Goal: Task Accomplishment & Management: Manage account settings

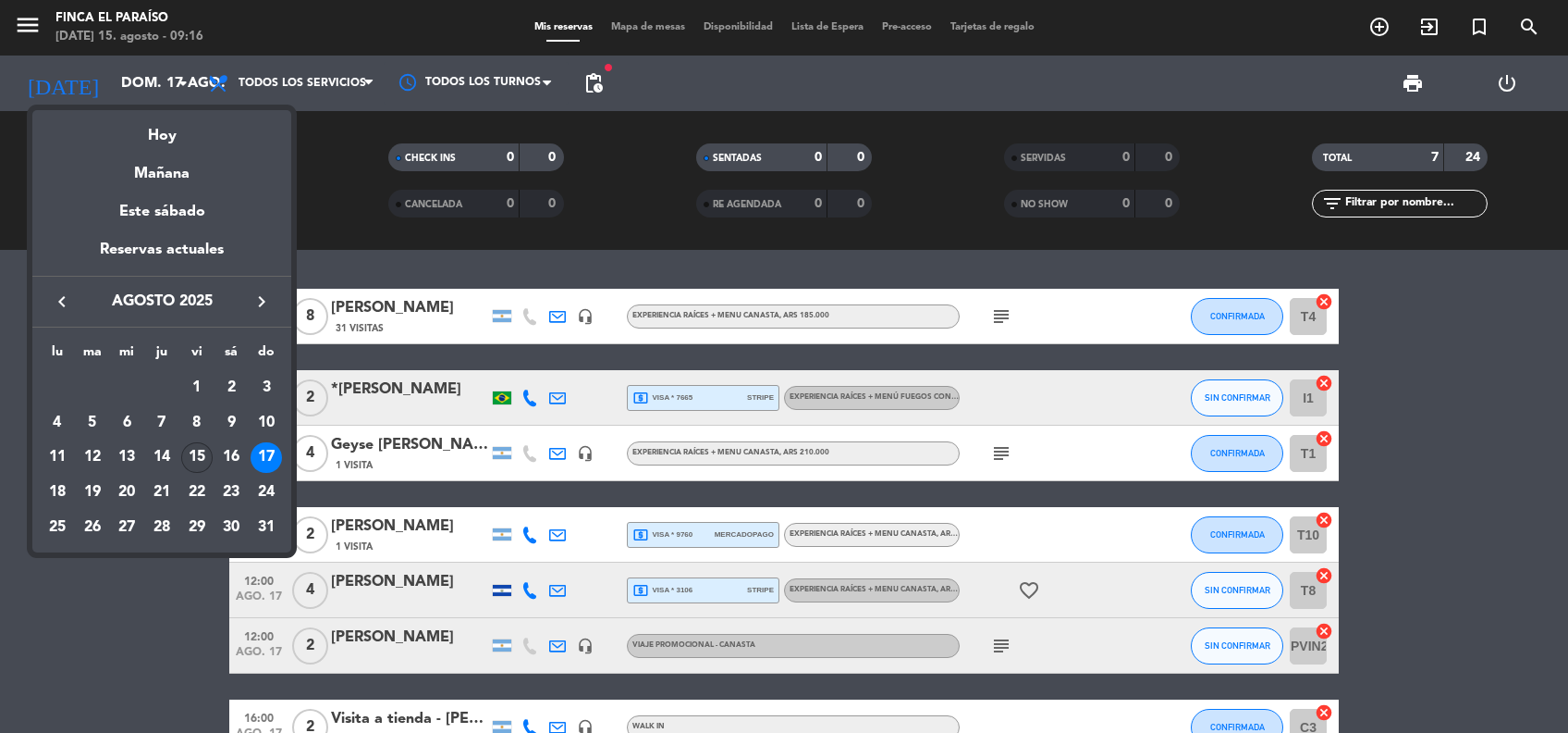
click at [198, 451] on div "15" at bounding box center [197, 457] width 31 height 31
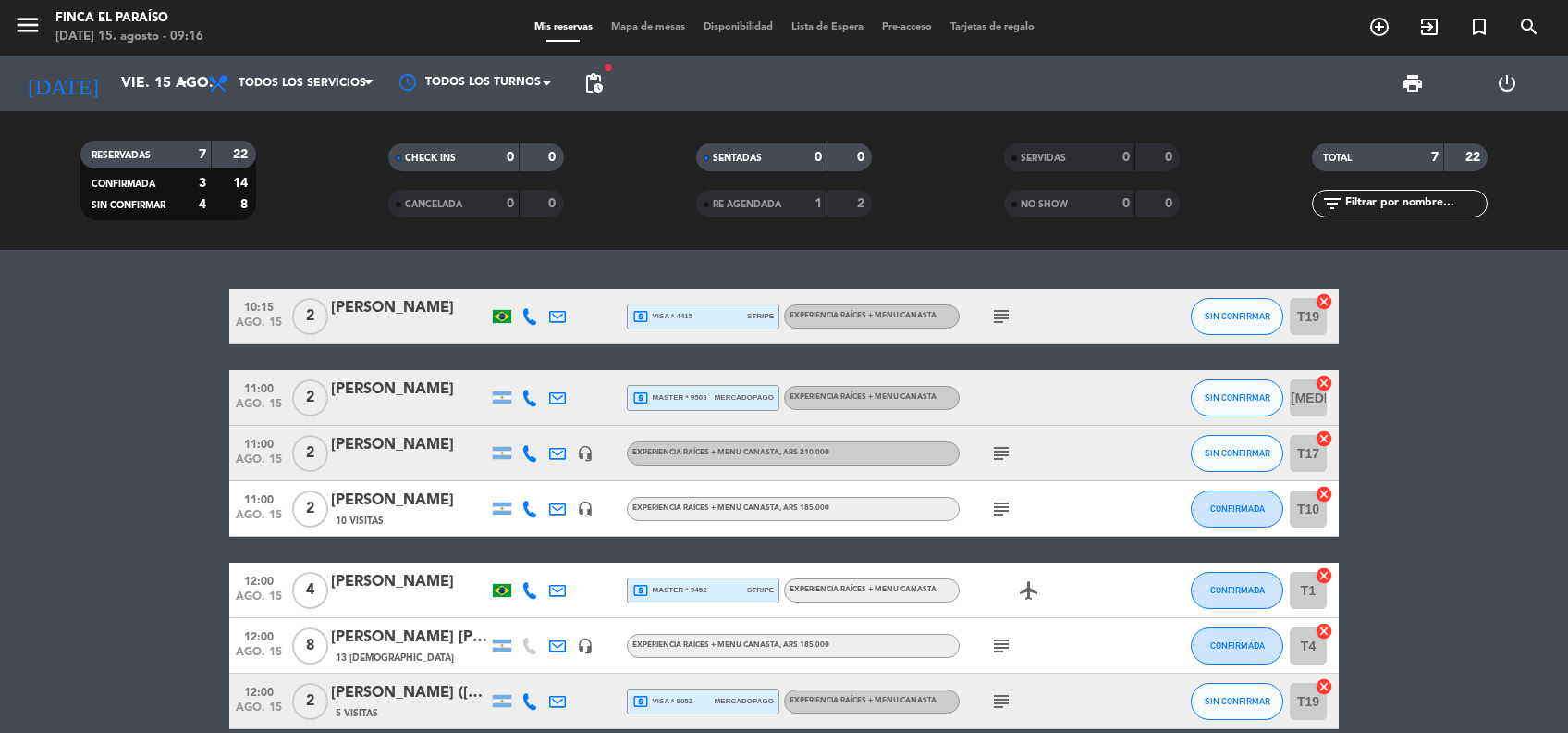
click at [79, 508] on bookings-row "10:15 [DATE] 2 [PERSON_NAME] local_atm visa * 4415 stripe EXPERIENCIA RAÍCES + …" at bounding box center [784, 508] width 1568 height 440
click at [593, 74] on span "pending_actions" at bounding box center [594, 83] width 22 height 22
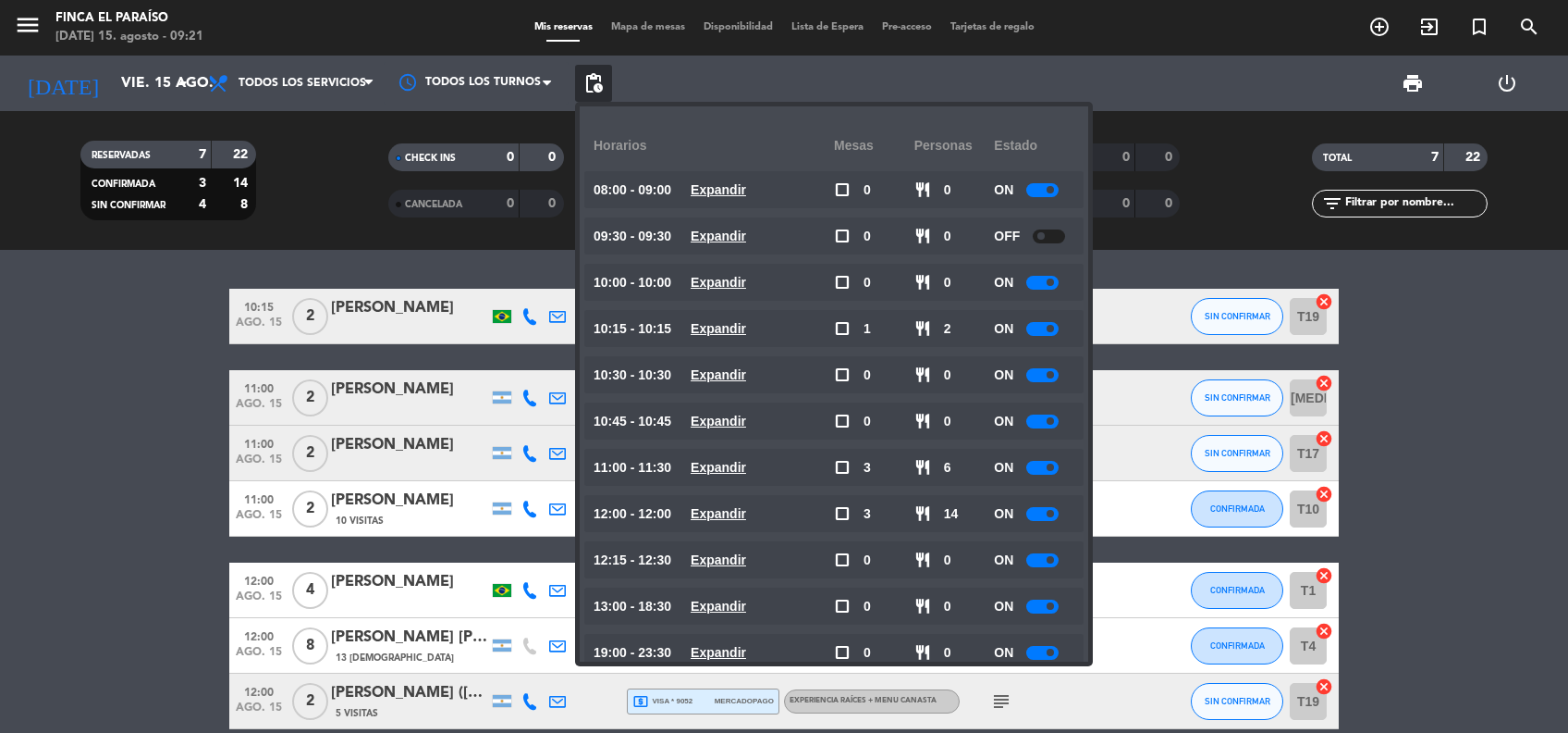
click at [170, 362] on bookings-row "10:15 [DATE] 2 [PERSON_NAME] local_atm visa * 4415 stripe EXPERIENCIA RAÍCES + …" at bounding box center [784, 508] width 1568 height 440
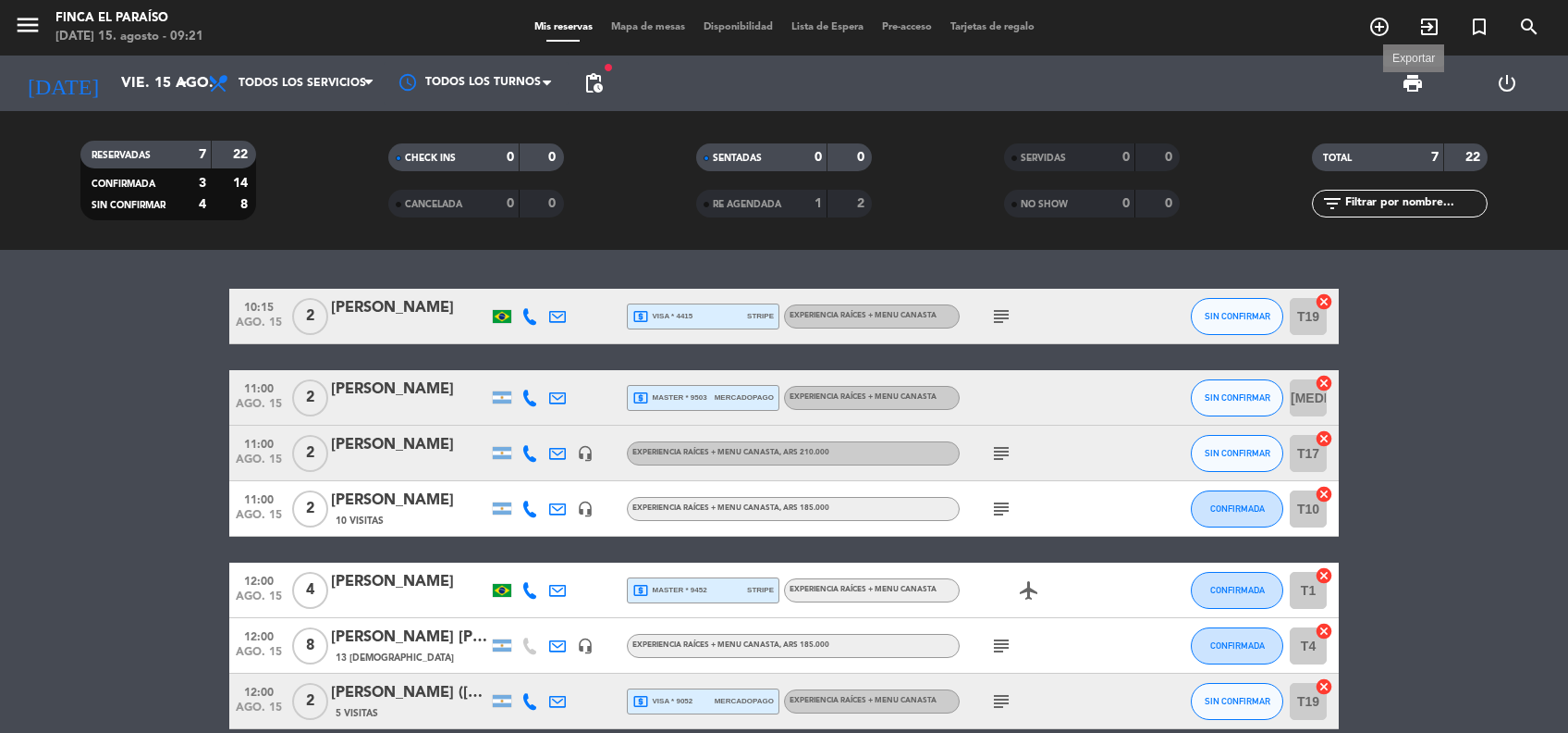
click at [1413, 86] on span "print" at bounding box center [1412, 83] width 22 height 22
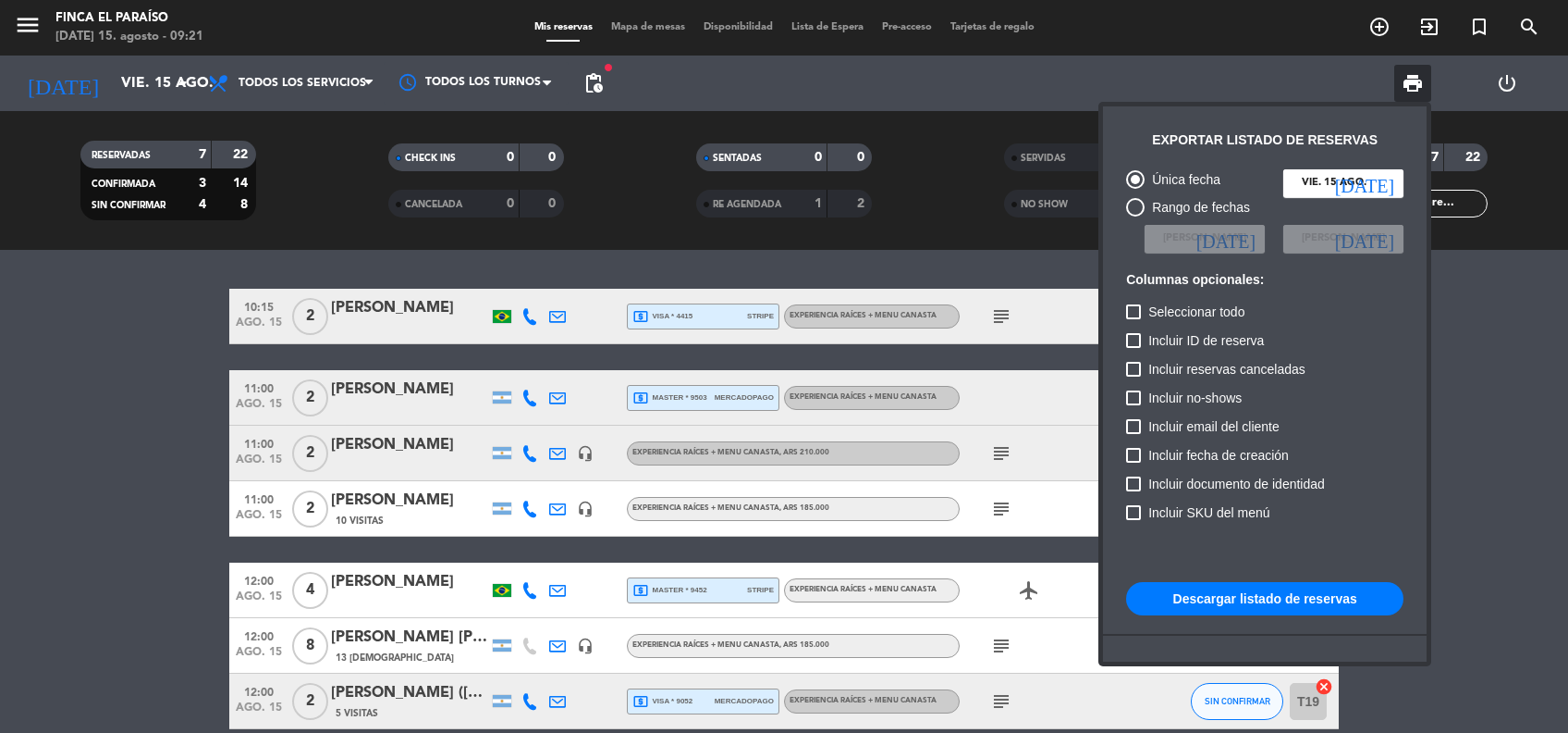
click at [1263, 595] on button "Descargar listado de reservas" at bounding box center [1265, 598] width 277 height 33
click at [1271, 600] on button "Descargar listado de reservas" at bounding box center [1265, 598] width 277 height 33
click at [125, 574] on div at bounding box center [784, 366] width 1568 height 733
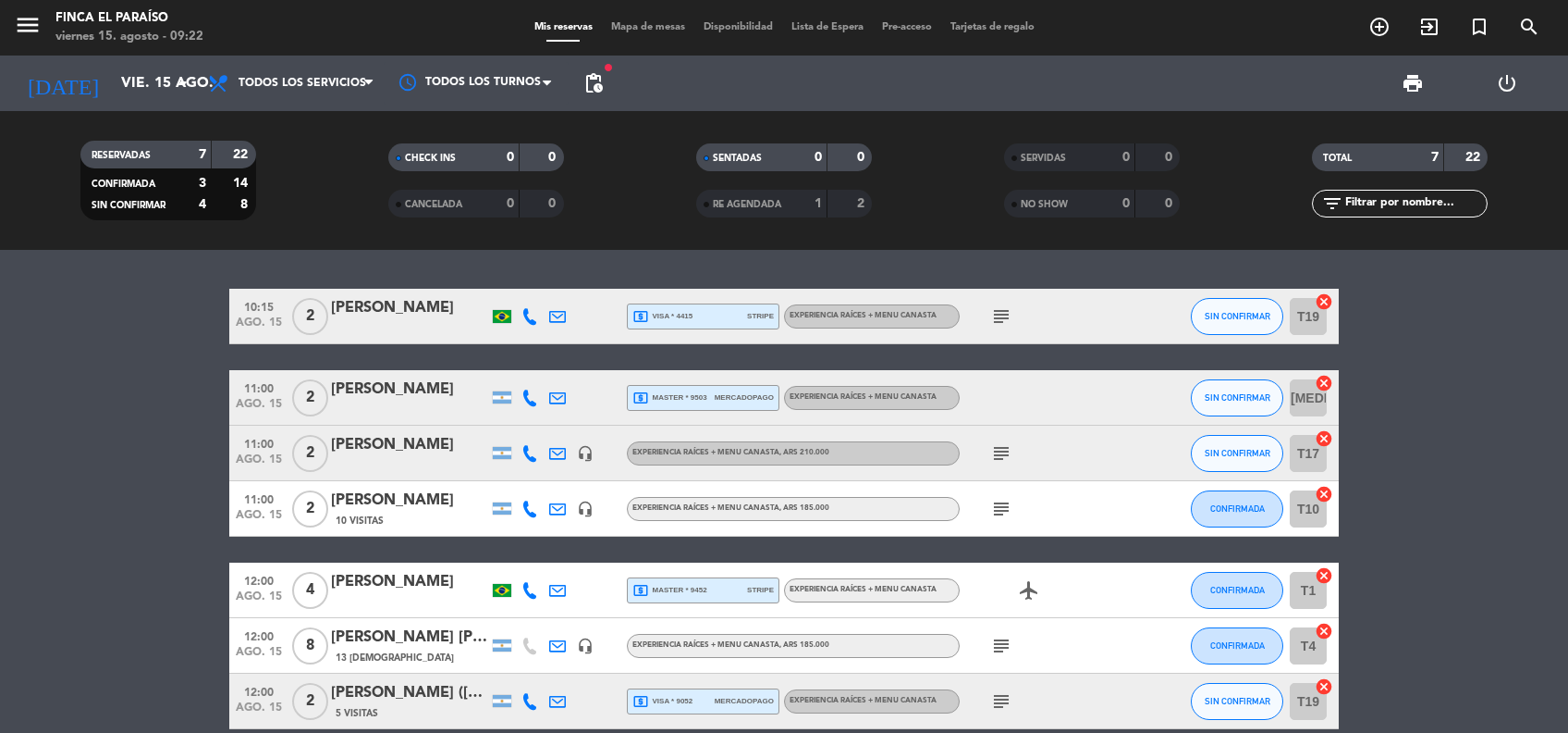
click at [999, 455] on icon "subject" at bounding box center [1001, 453] width 22 height 22
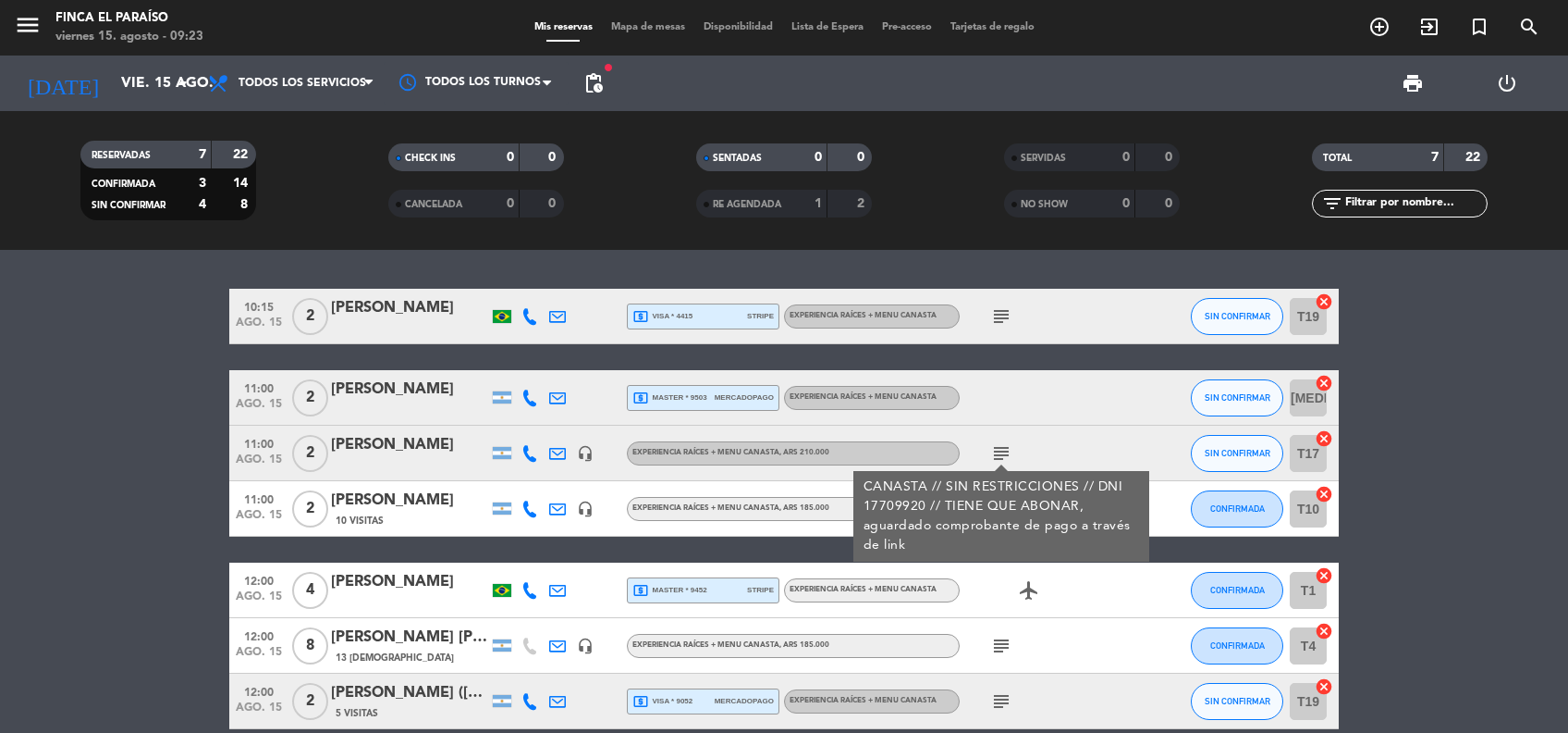
click at [385, 443] on div "[PERSON_NAME]" at bounding box center [409, 444] width 157 height 24
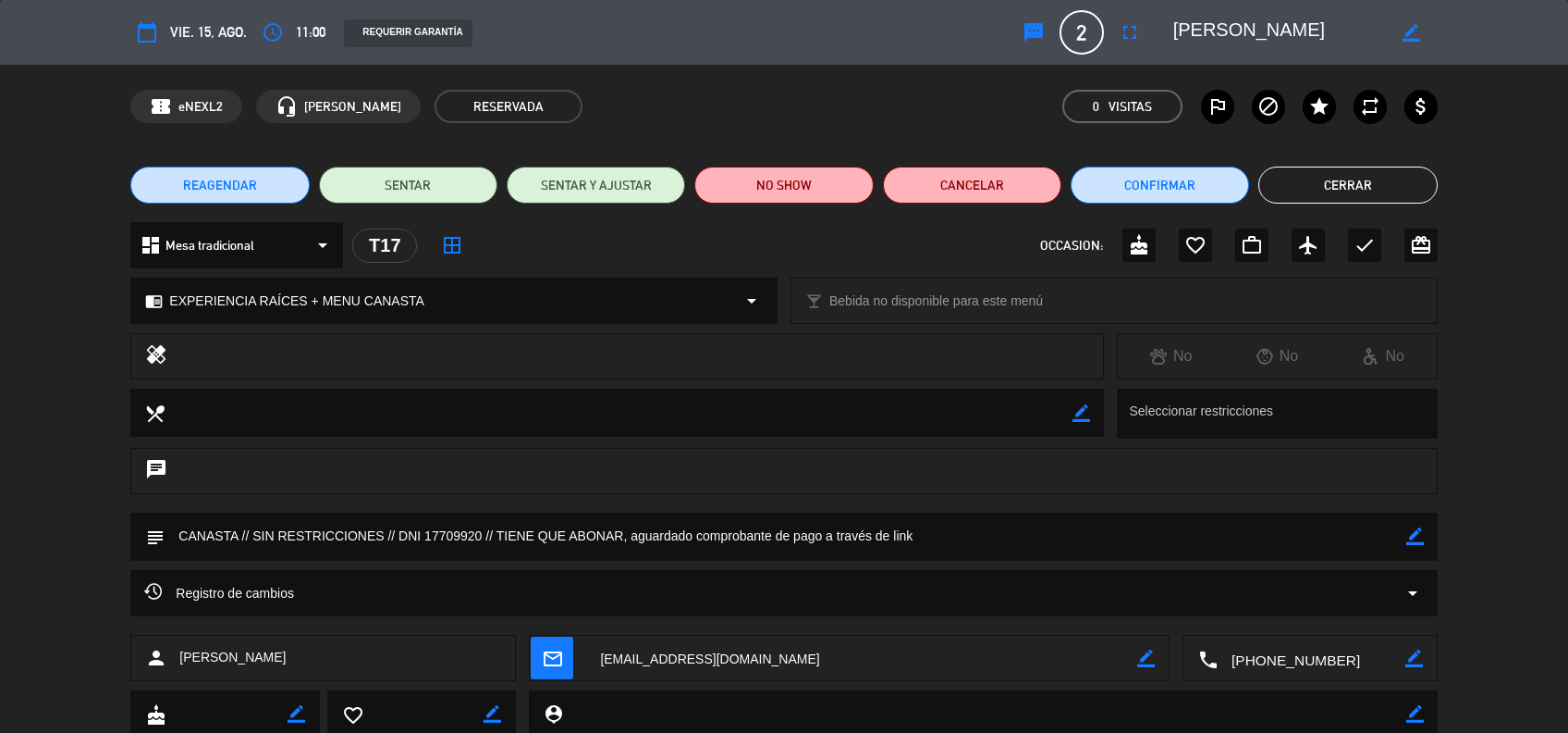
click at [66, 525] on div "subject border_color" at bounding box center [784, 540] width 1568 height 57
click at [1388, 182] on button "Cerrar" at bounding box center [1347, 185] width 179 height 37
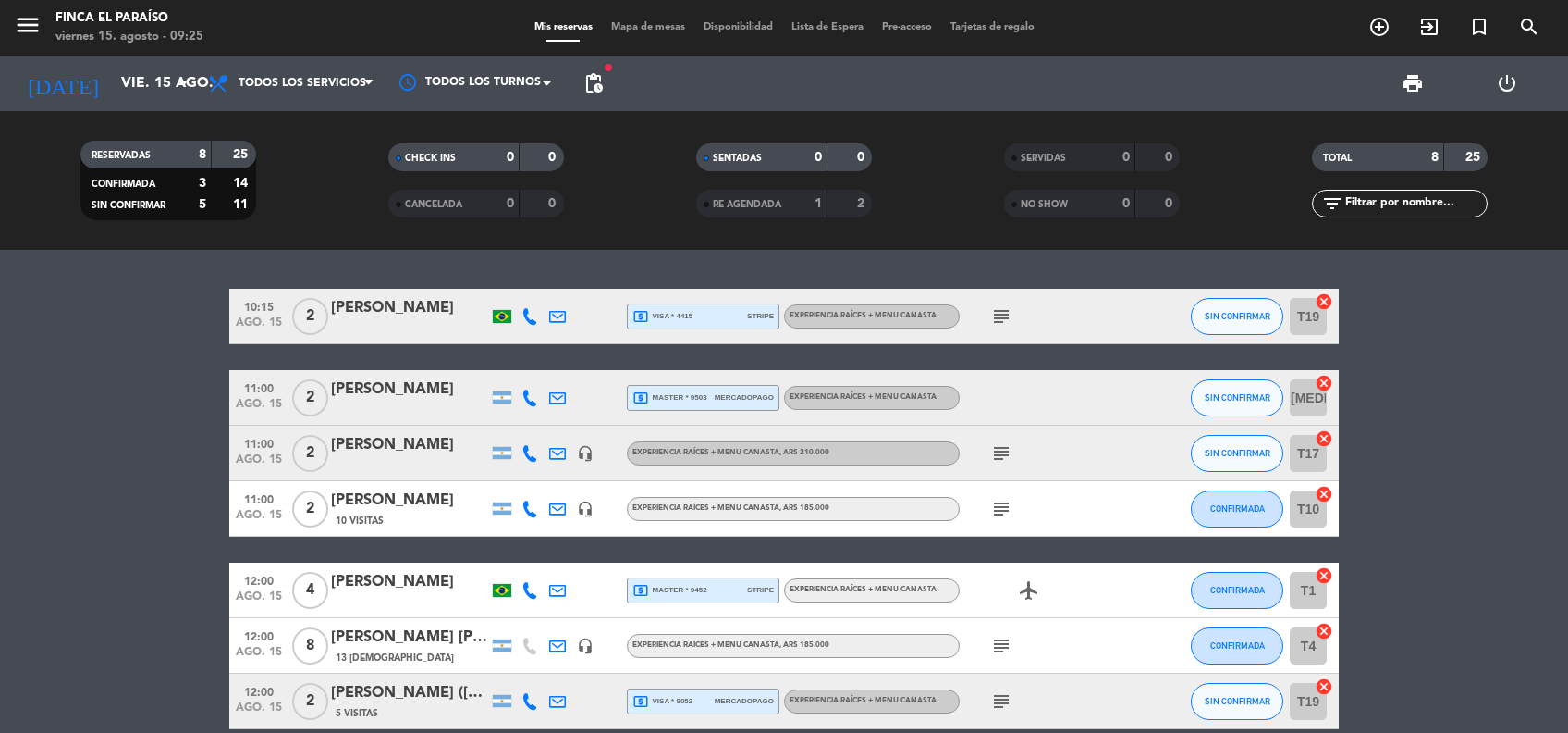
click at [1009, 497] on icon "subject" at bounding box center [1001, 508] width 22 height 22
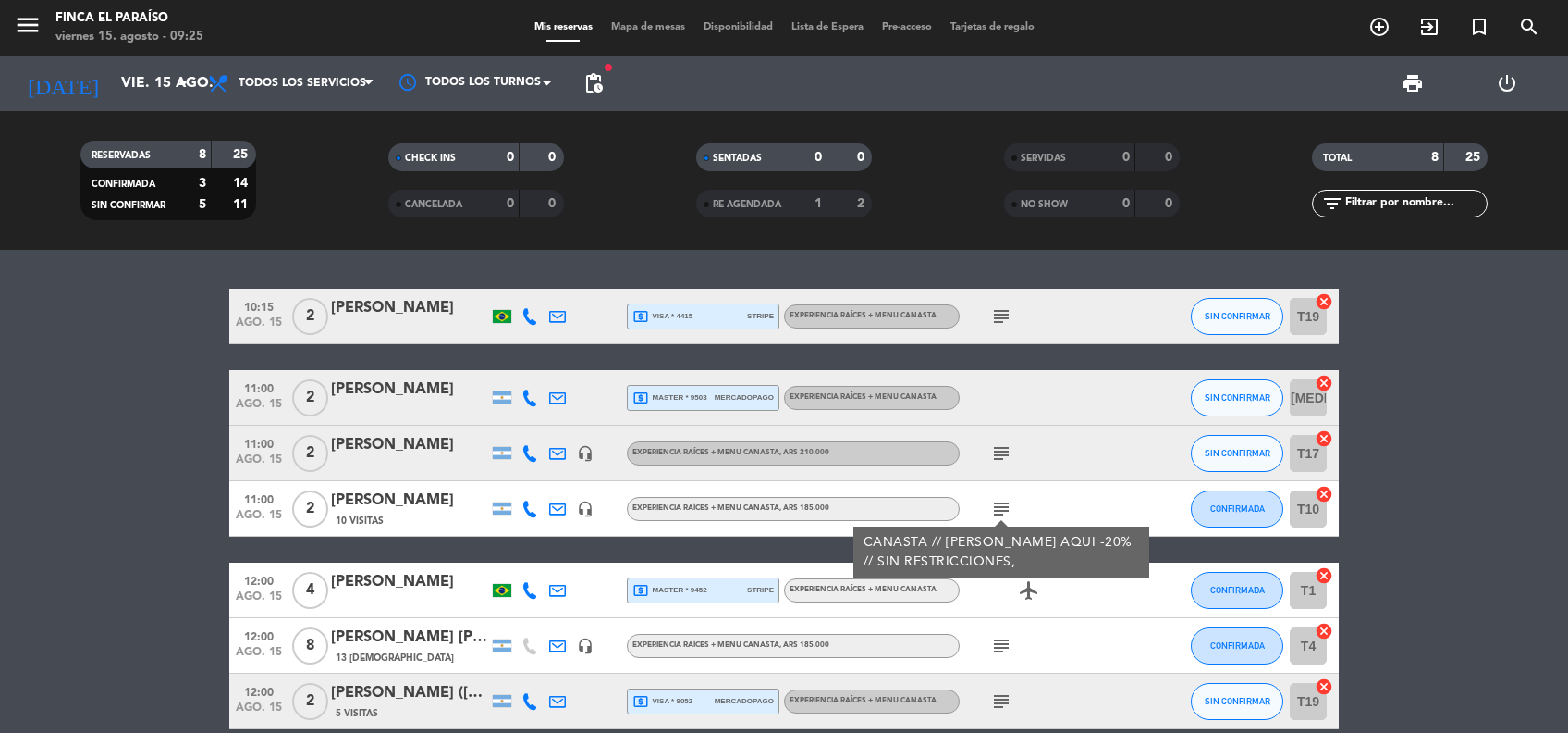
click at [388, 510] on div "[PERSON_NAME]" at bounding box center [409, 500] width 157 height 24
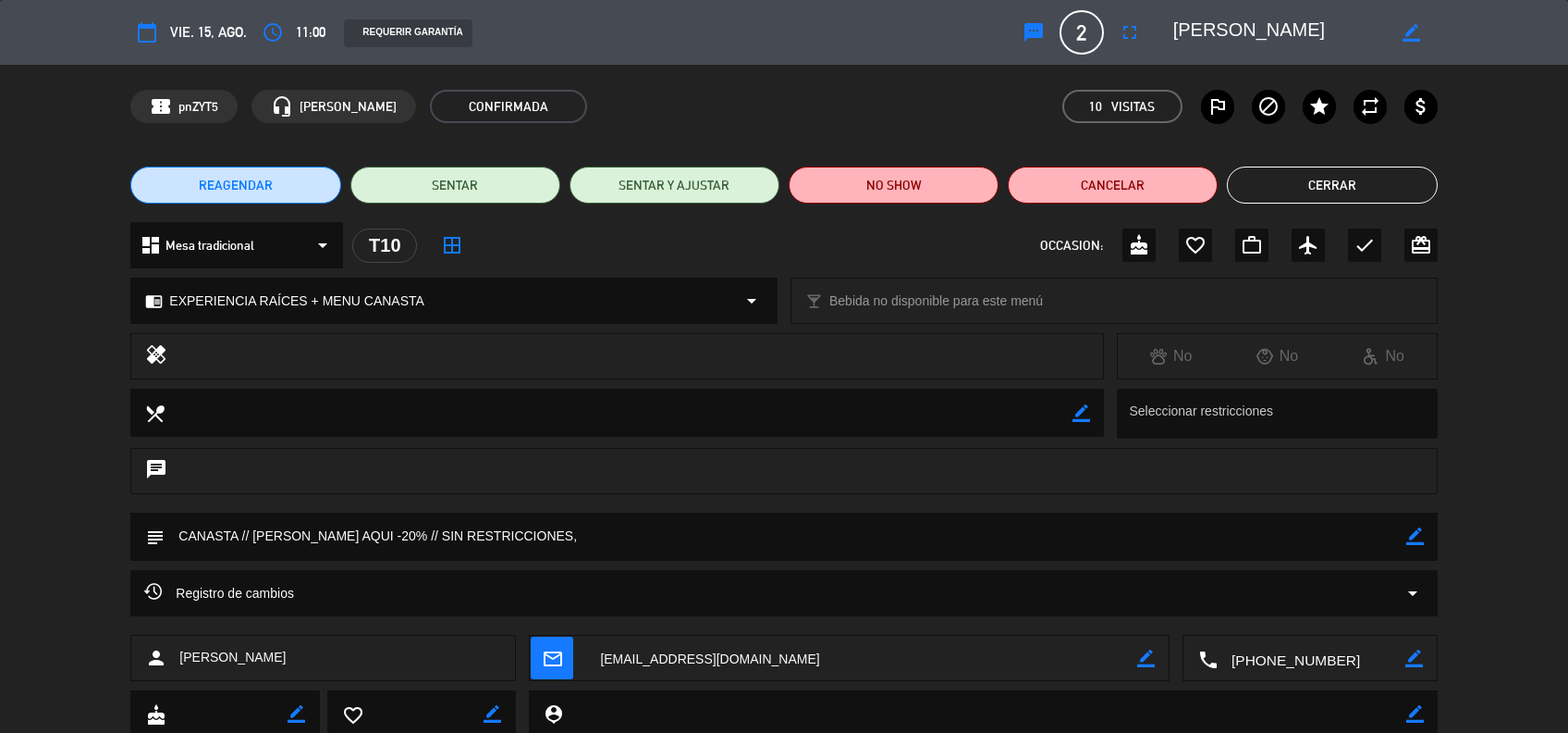
click at [1334, 177] on button "Cerrar" at bounding box center [1331, 185] width 210 height 37
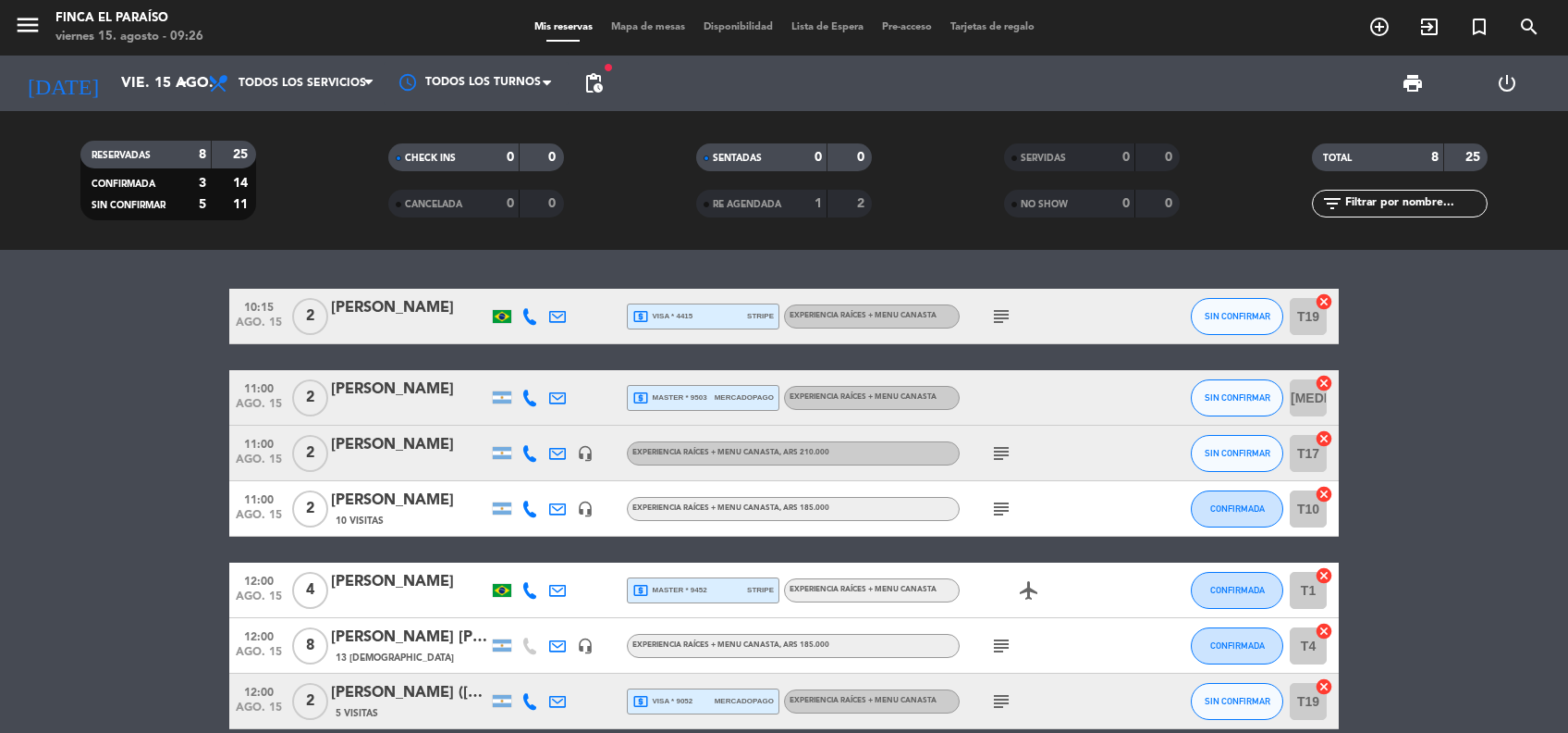
click at [119, 471] on bookings-row "10:15 [DATE] 2 [PERSON_NAME] local_atm visa * 4415 stripe EXPERIENCIA RAÍCES + …" at bounding box center [784, 549] width 1568 height 521
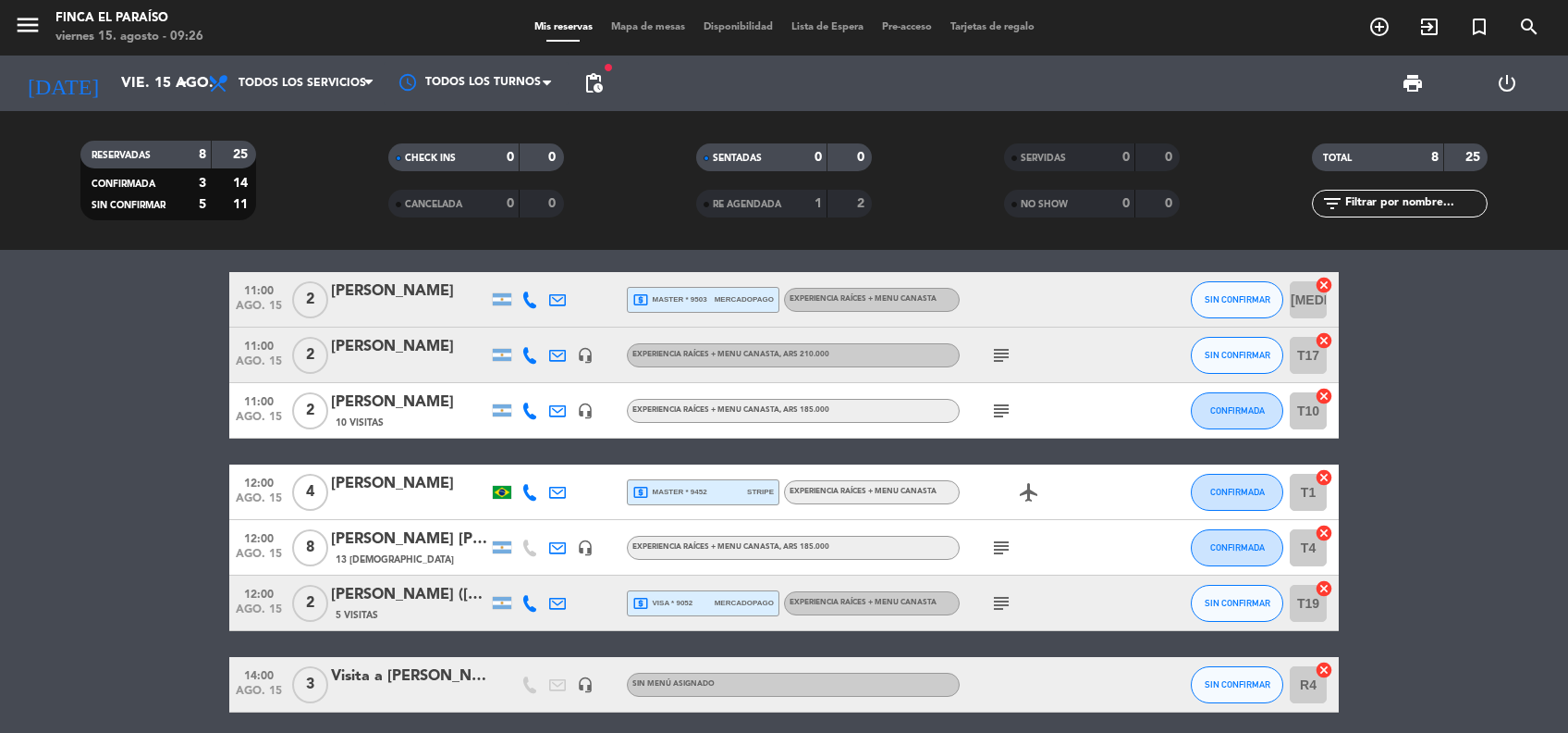
scroll to position [148, 0]
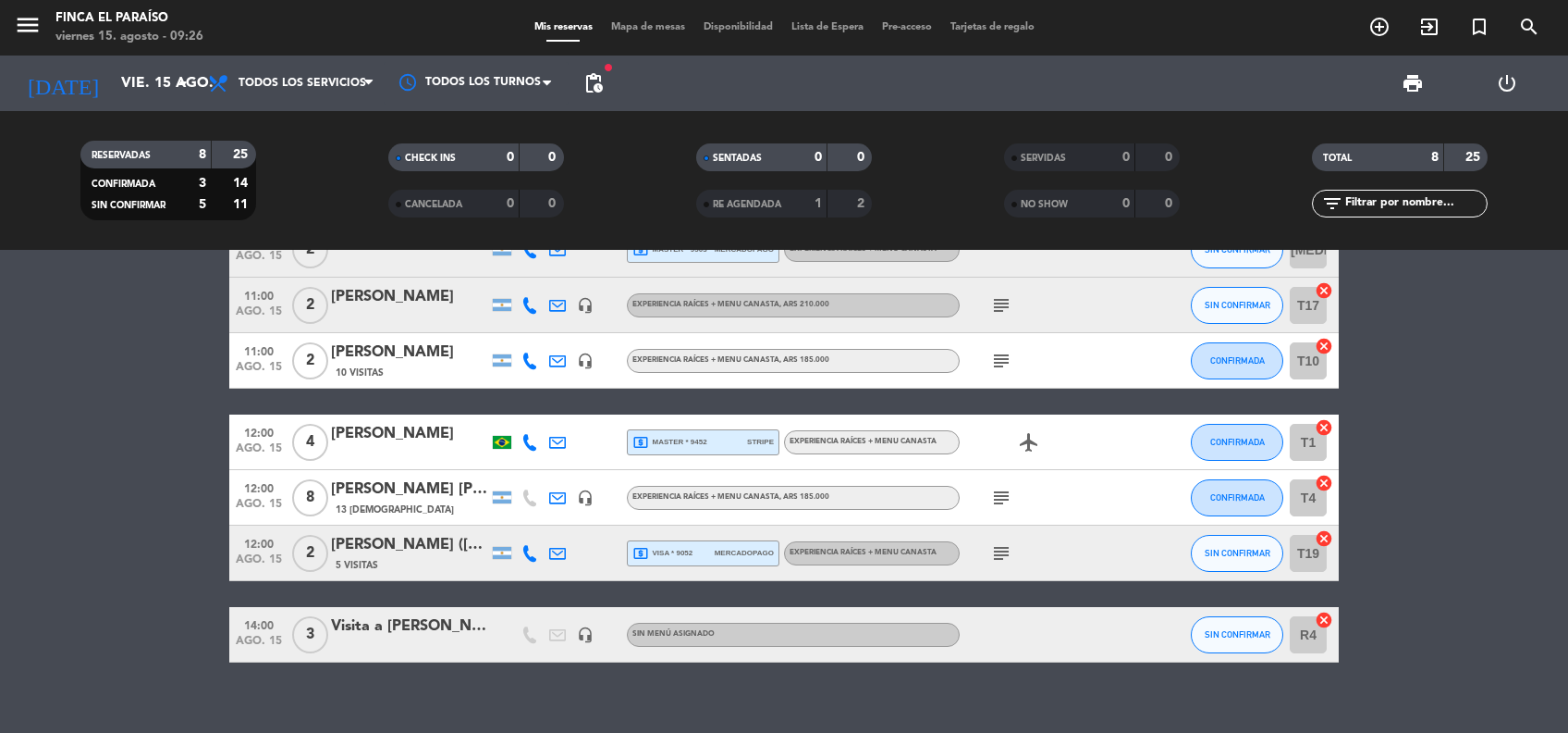
click at [388, 618] on div "Visita a [PERSON_NAME]" at bounding box center [409, 626] width 157 height 24
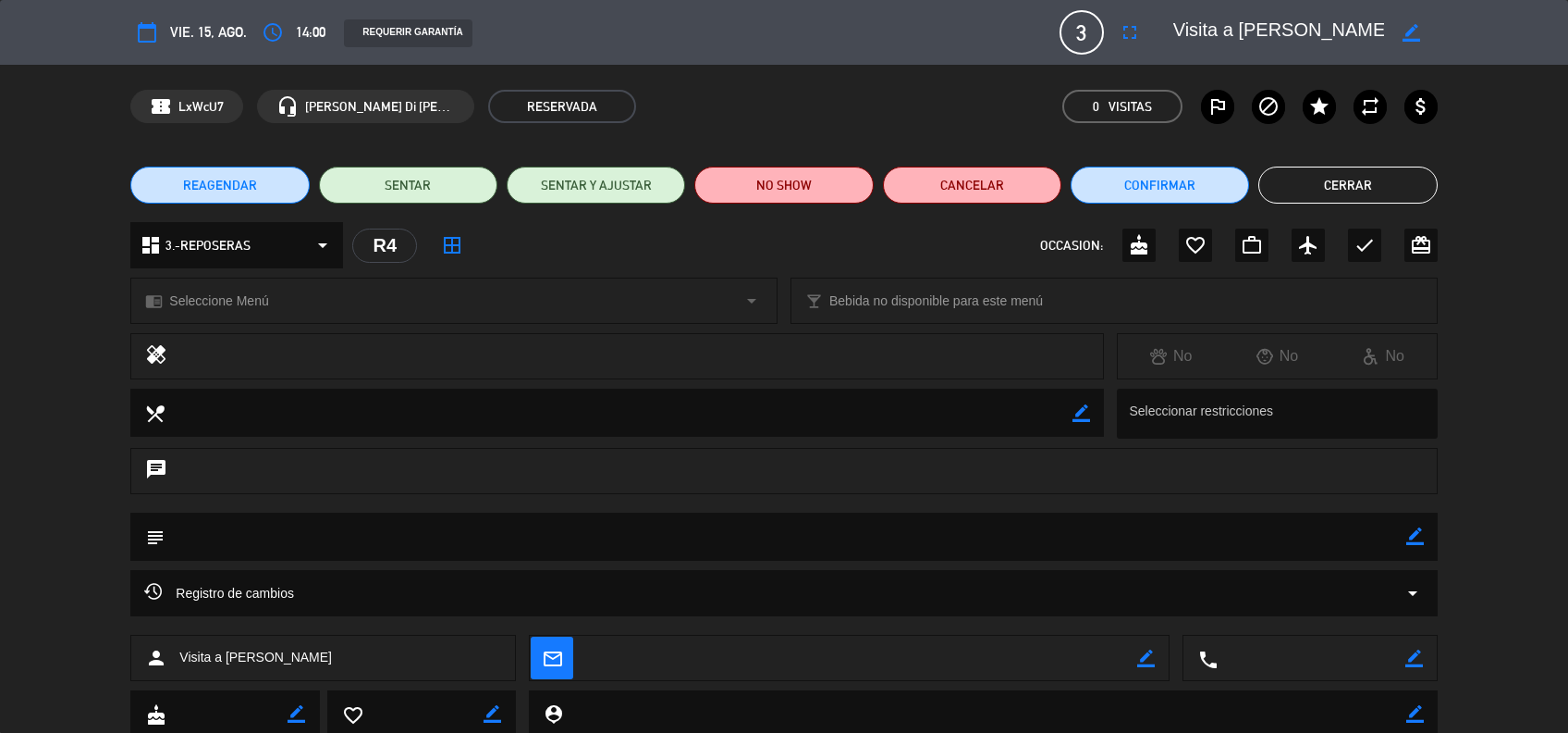
drag, startPoint x: 352, startPoint y: 662, endPoint x: 170, endPoint y: 655, distance: 182.1
click at [170, 655] on div "person Visita a [PERSON_NAME]" at bounding box center [323, 657] width 385 height 46
copy div "Visita a [PERSON_NAME]"
click at [1383, 183] on button "Cerrar" at bounding box center [1347, 185] width 179 height 37
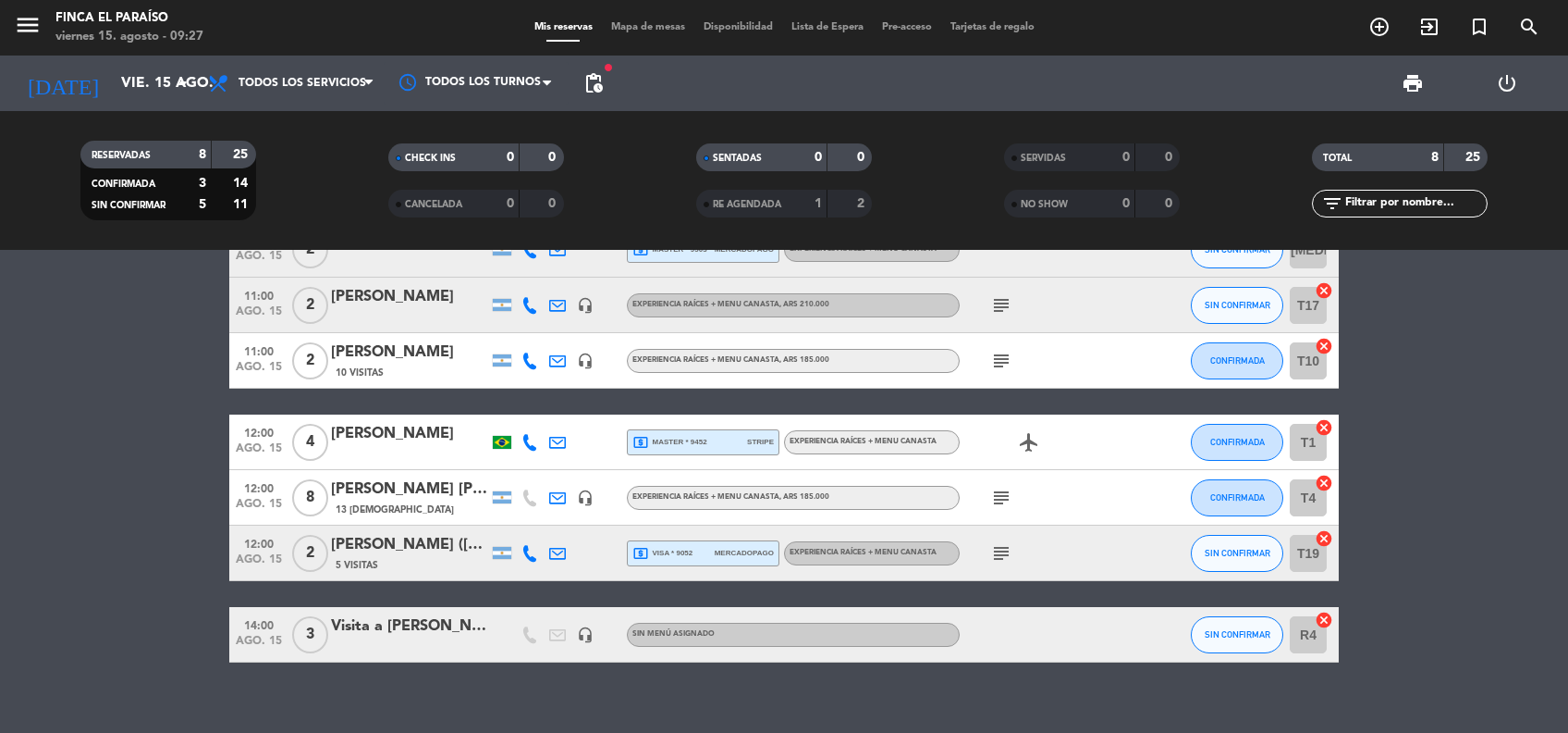
click at [432, 634] on div "Visita a [PERSON_NAME]" at bounding box center [409, 626] width 157 height 24
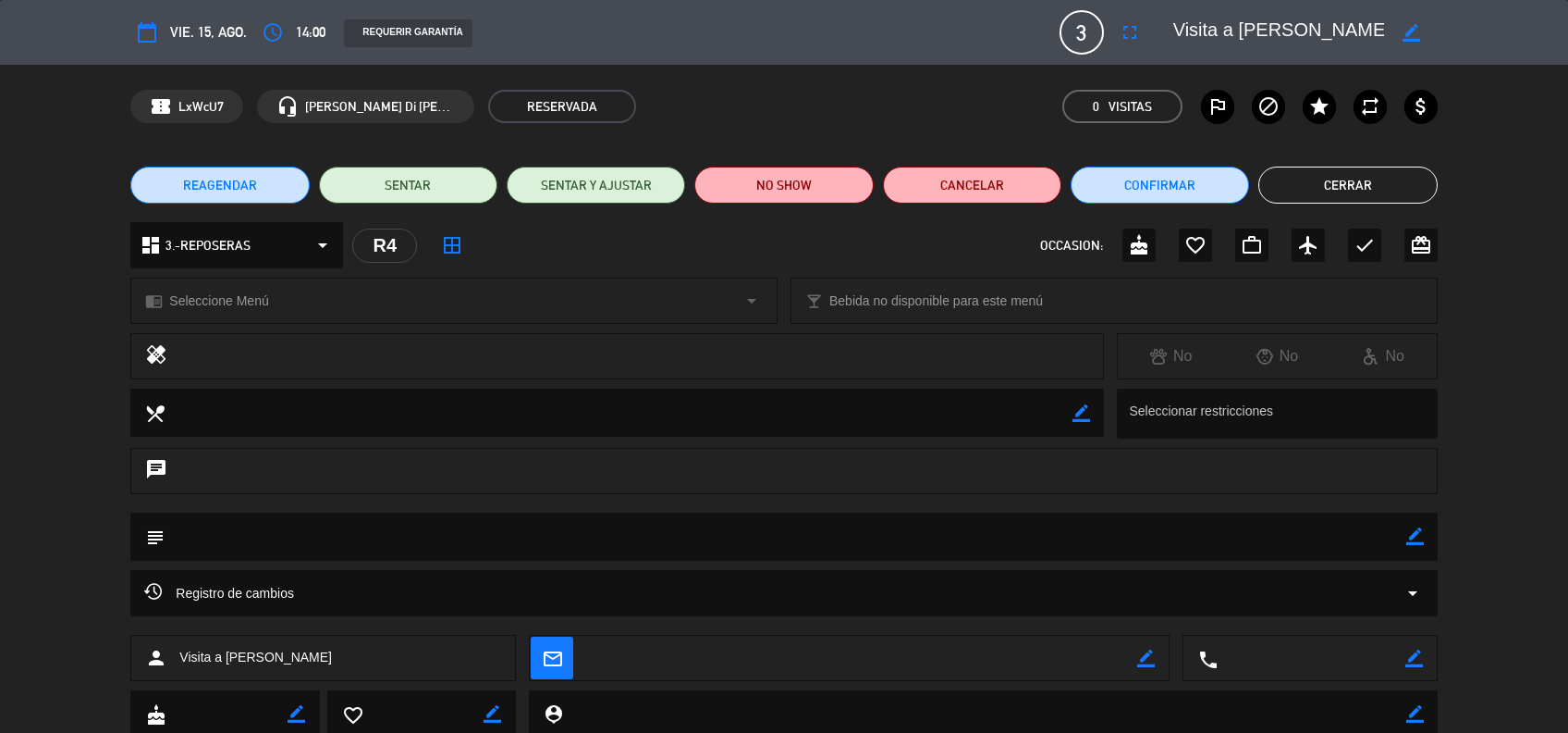
click at [312, 250] on icon "arrow_drop_down" at bounding box center [322, 245] width 22 height 22
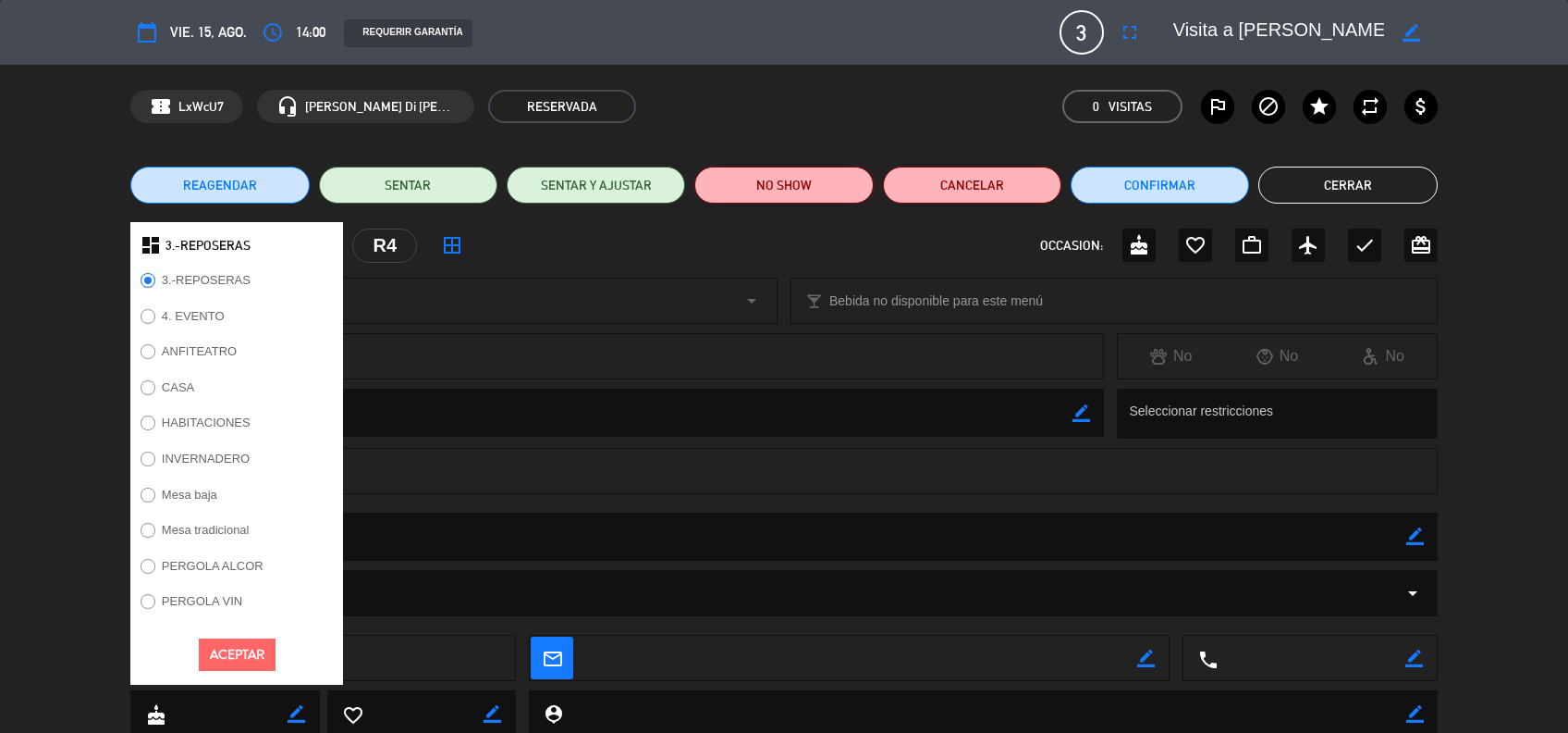
click at [184, 382] on label "CASA" at bounding box center [178, 387] width 32 height 12
click at [240, 650] on button "Aceptar" at bounding box center [237, 654] width 77 height 32
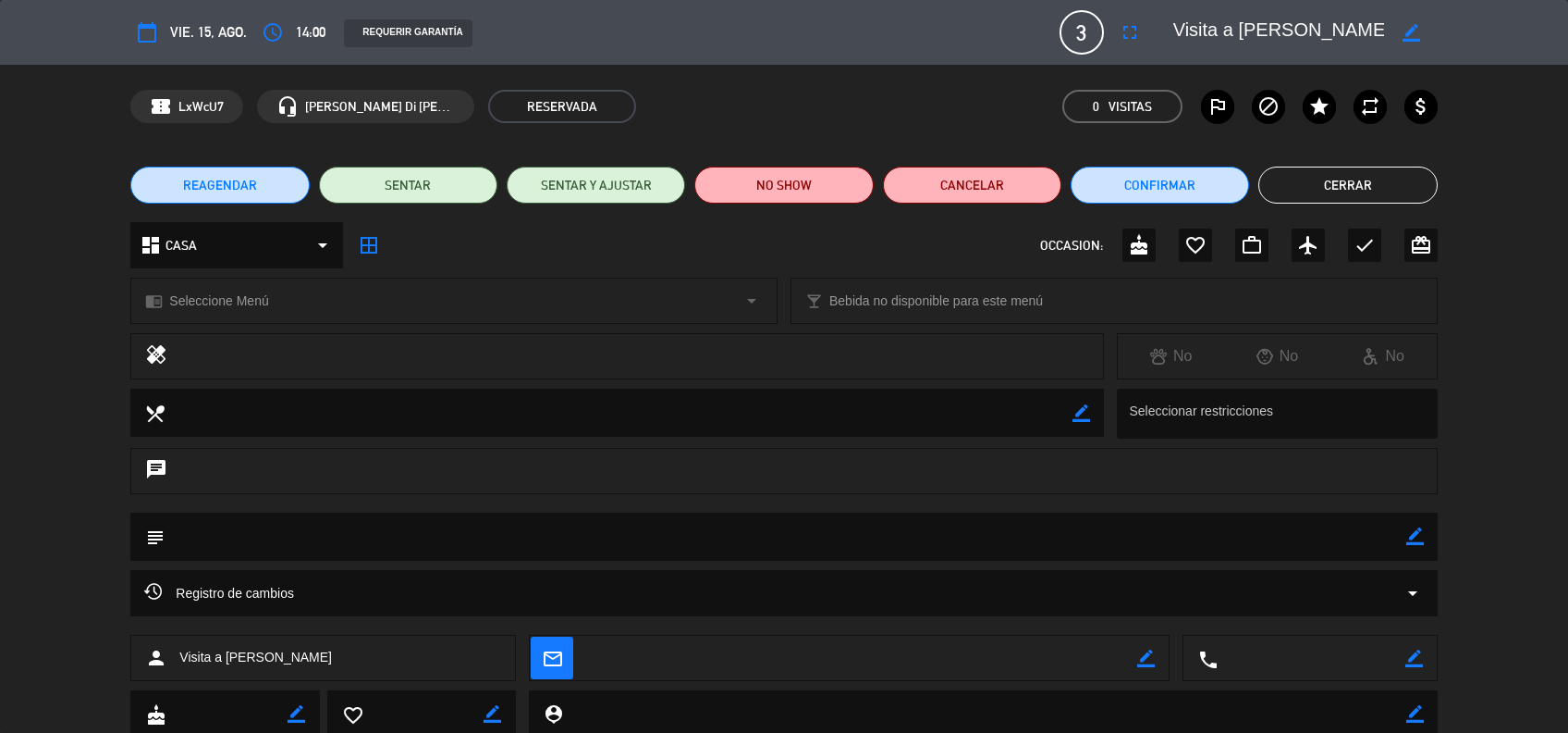
click at [533, 296] on div "chrome_reader_mode Seleccione Menú arrow_drop_down" at bounding box center [454, 301] width 646 height 44
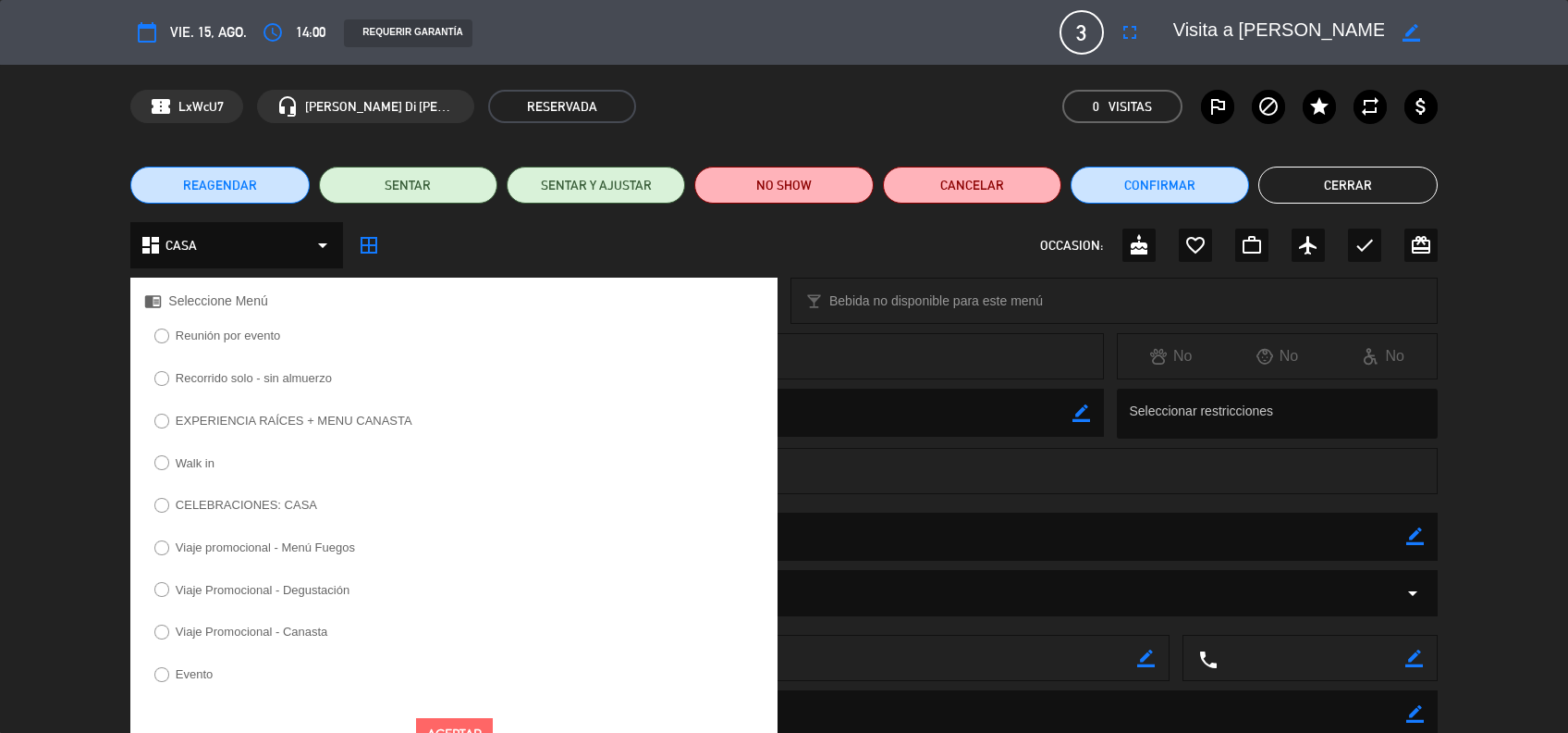
click at [198, 470] on label "Walk in" at bounding box center [184, 465] width 80 height 30
click at [433, 723] on button "Aceptar" at bounding box center [454, 734] width 77 height 32
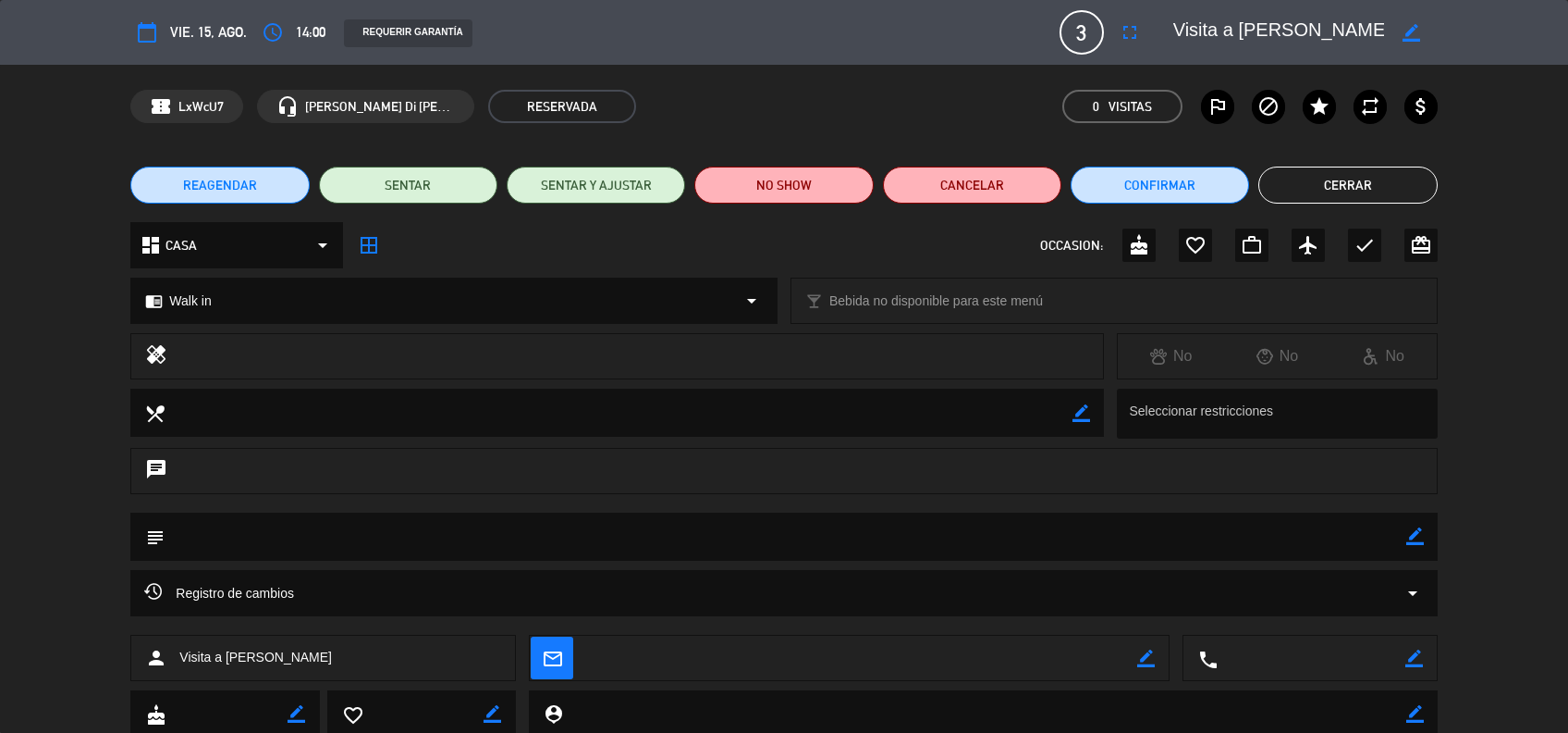
click at [1359, 183] on button "Cerrar" at bounding box center [1347, 185] width 179 height 37
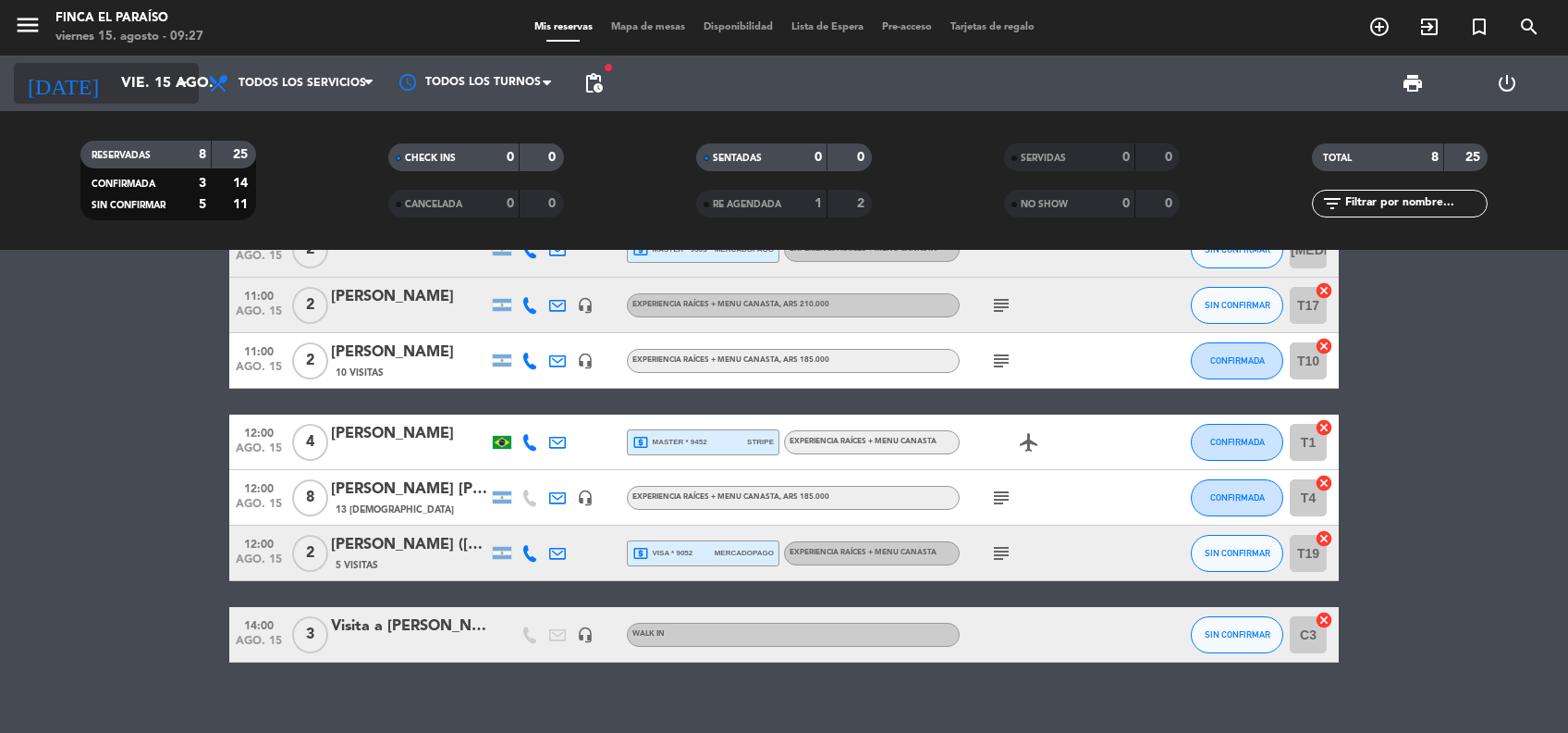
click at [138, 63] on div "[DATE] [DATE] arrow_drop_down" at bounding box center [106, 83] width 185 height 41
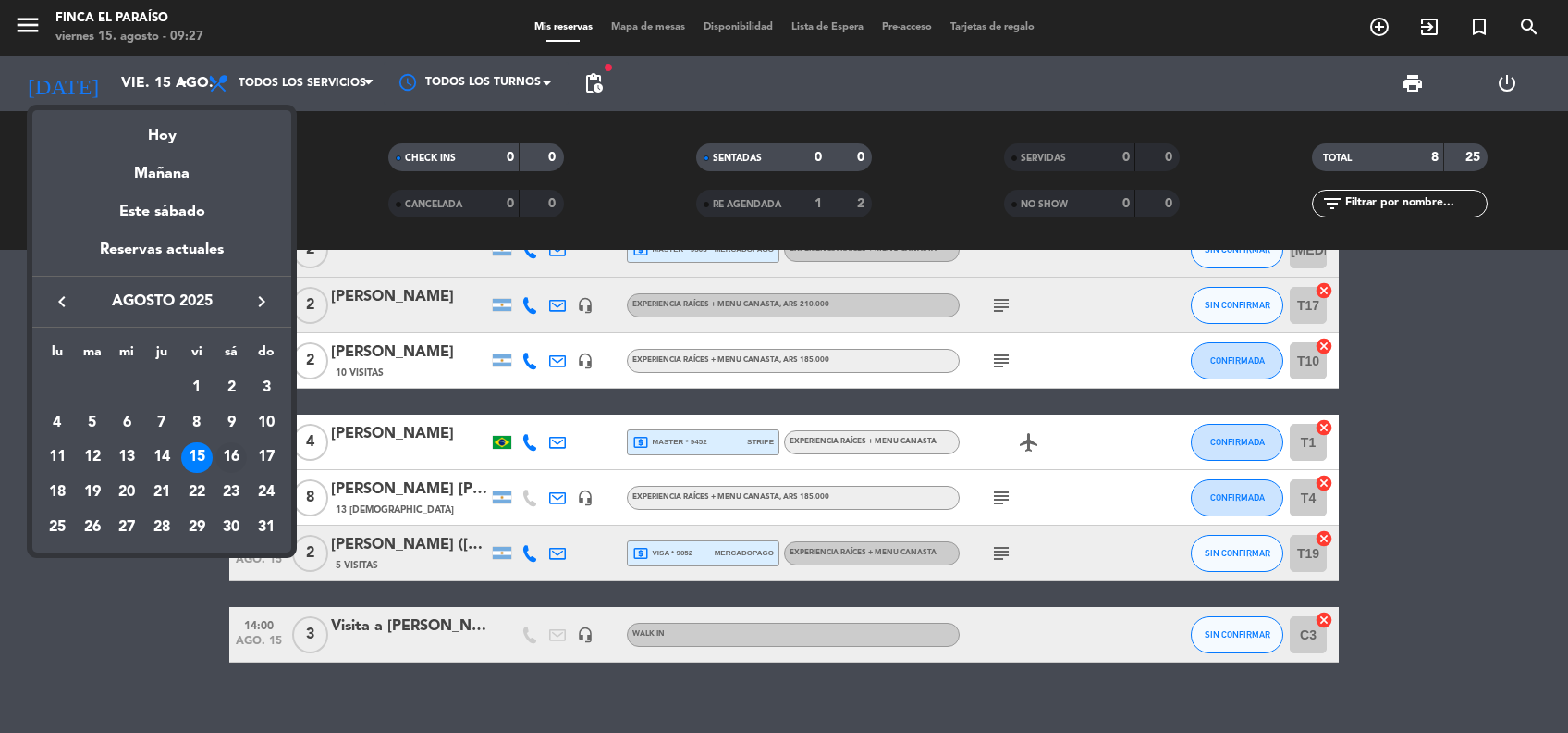
click at [232, 453] on div "16" at bounding box center [231, 457] width 31 height 31
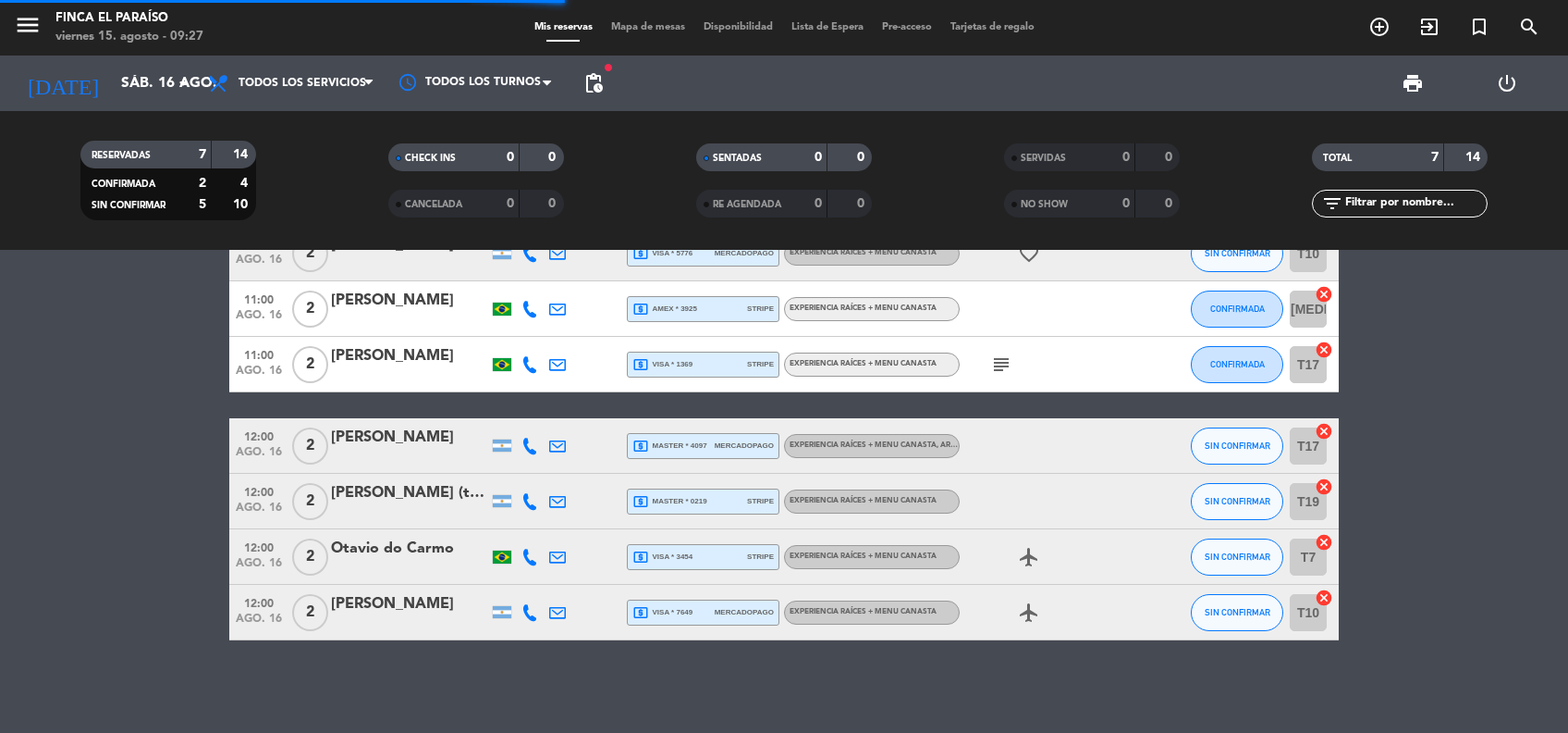
scroll to position [63, 0]
click at [79, 527] on bookings-row "11:00 [DATE] 2 [PERSON_NAME] local_atm visa * 5776 mercadopago EXPERIENCIA RAÍC…" at bounding box center [784, 432] width 1568 height 414
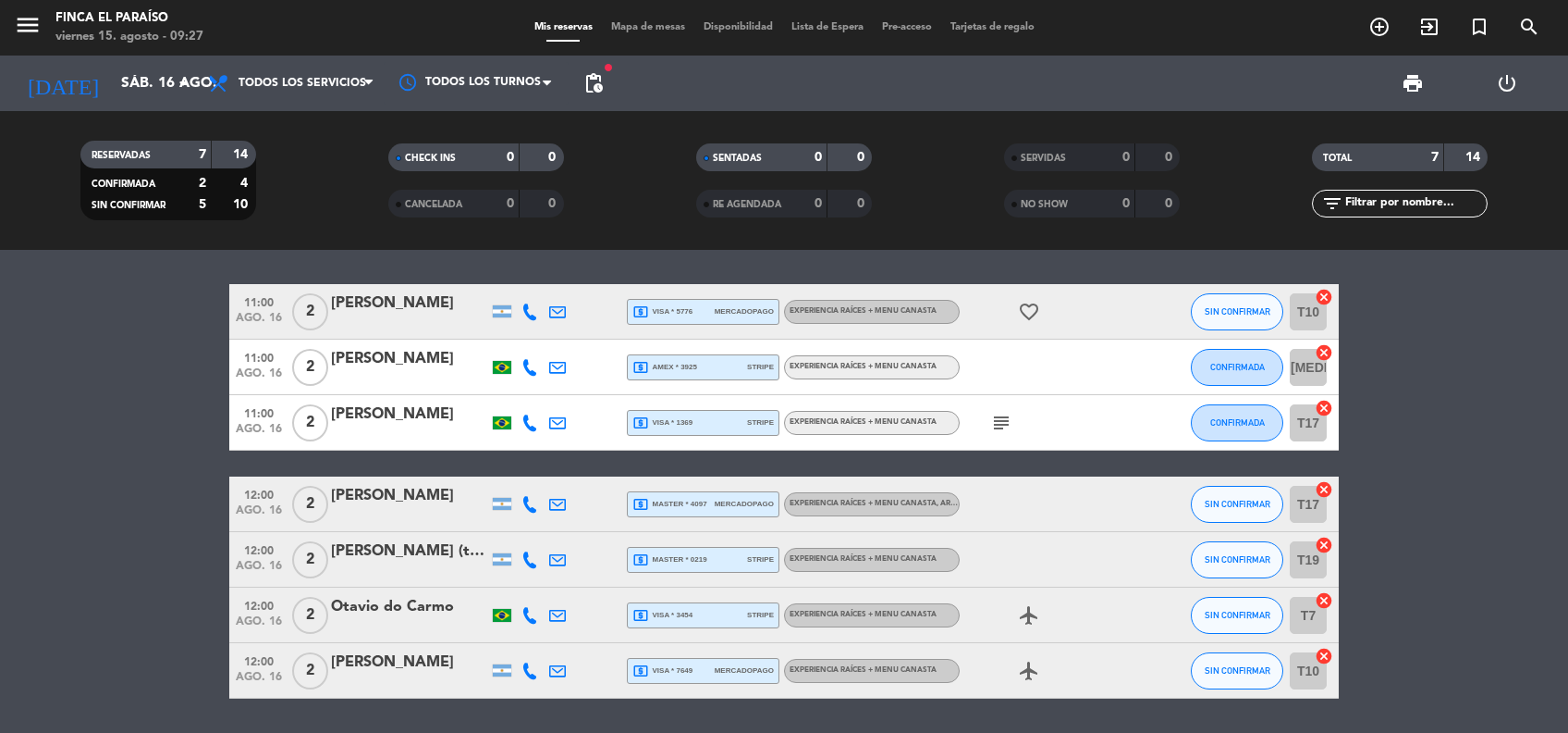
scroll to position [0, 0]
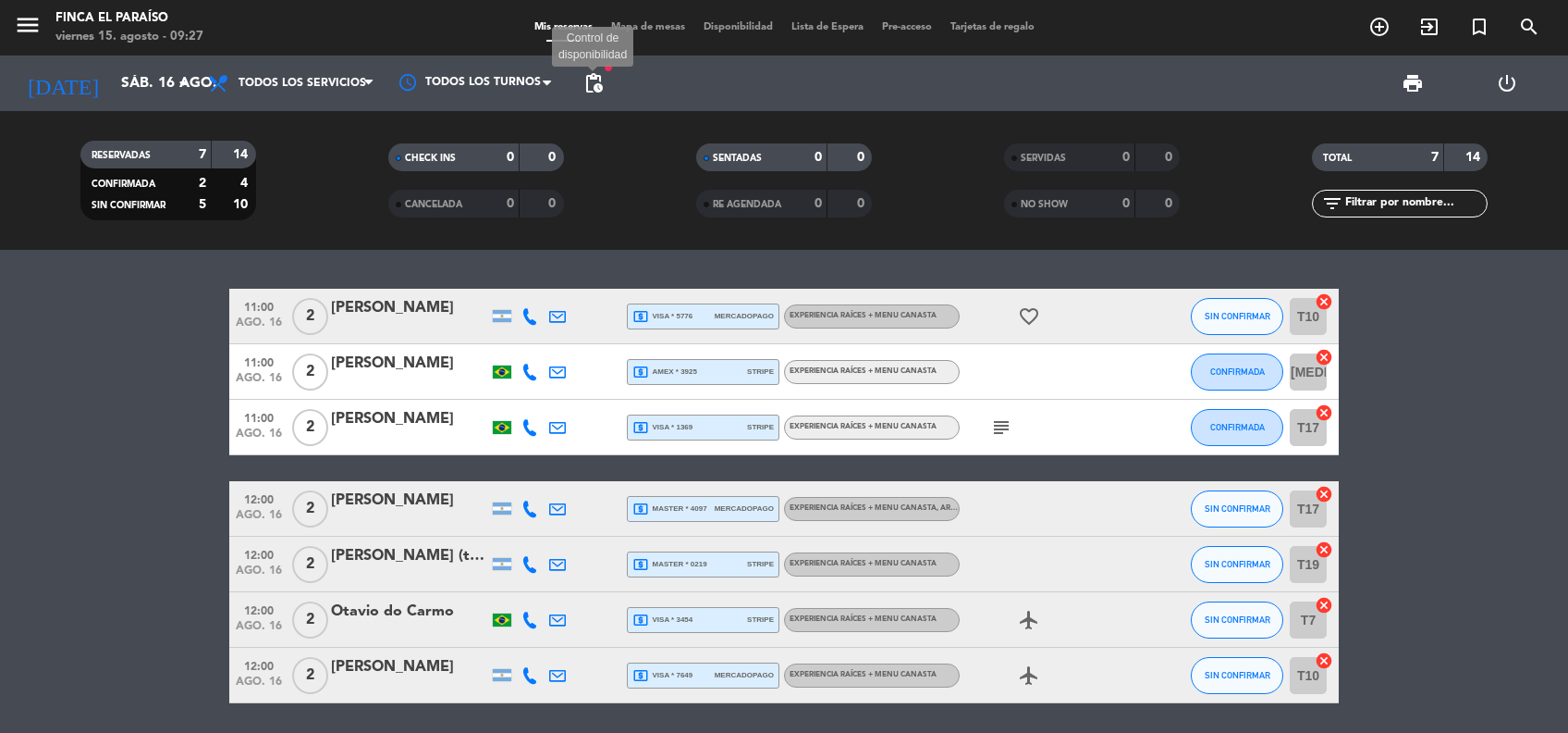
click at [599, 88] on span "pending_actions" at bounding box center [594, 83] width 22 height 22
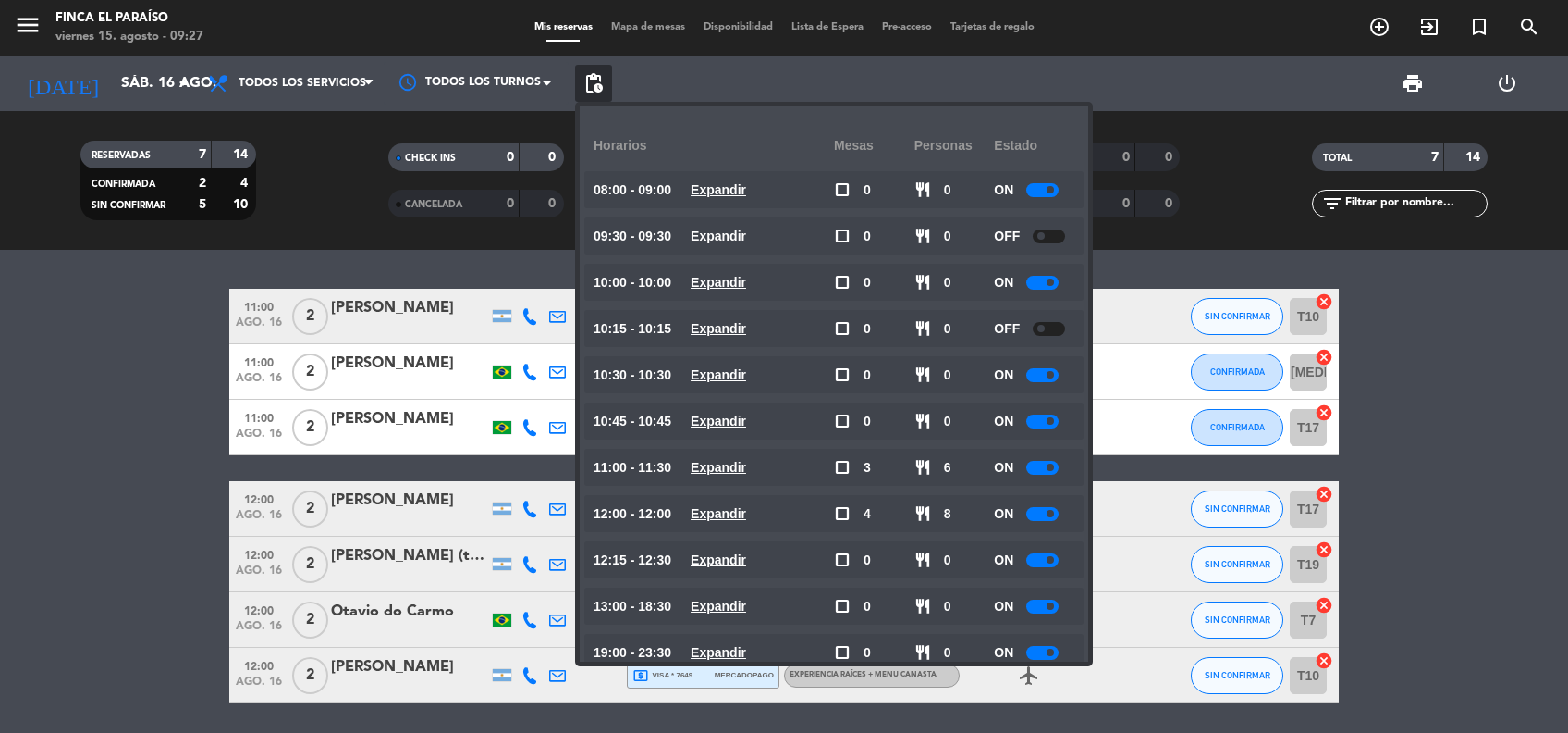
click at [163, 473] on bookings-row "11:00 [DATE] 2 [PERSON_NAME] local_atm visa * 5776 mercadopago EXPERIENCIA RAÍC…" at bounding box center [784, 495] width 1568 height 414
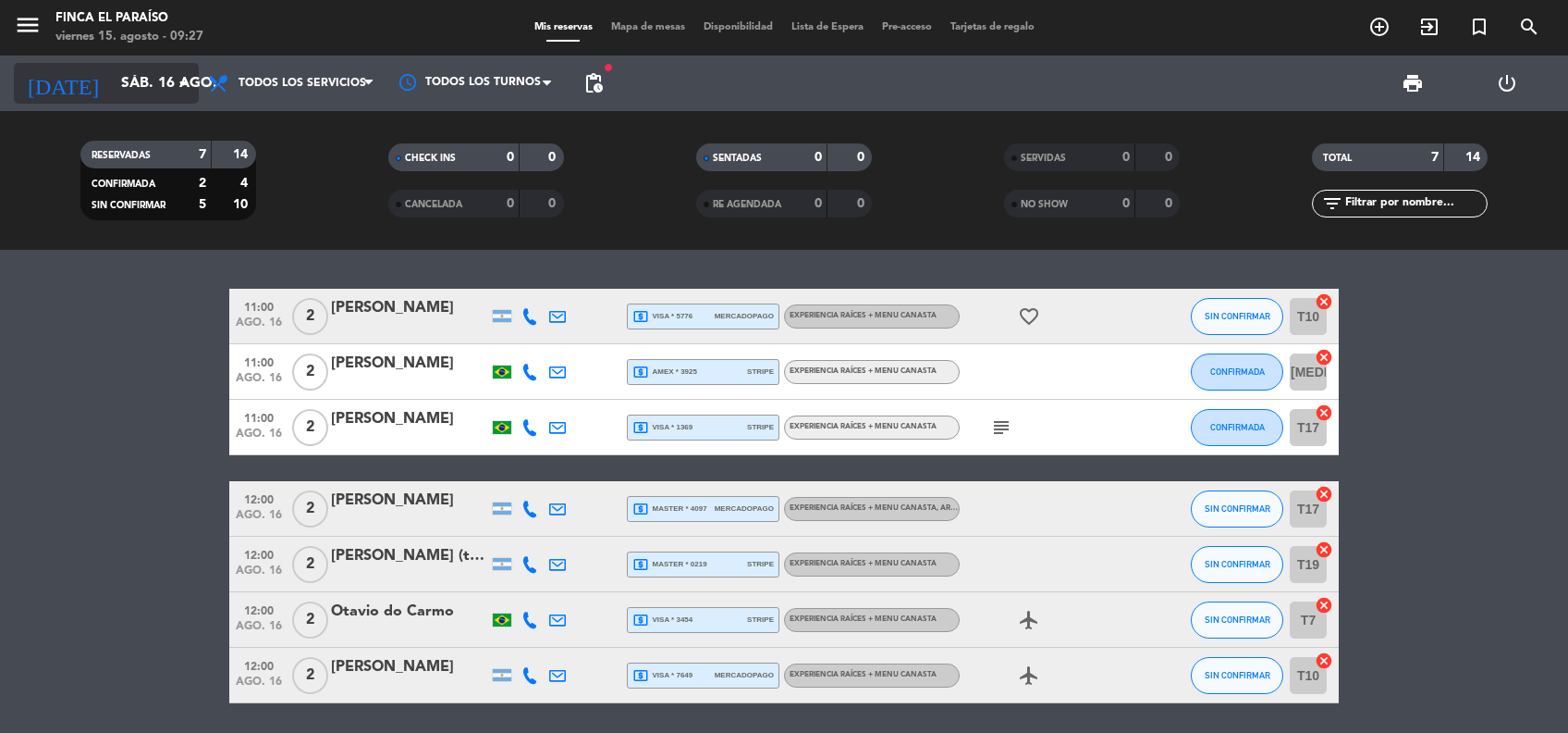
click at [112, 93] on input "sáb. 16 ago." at bounding box center [209, 84] width 195 height 36
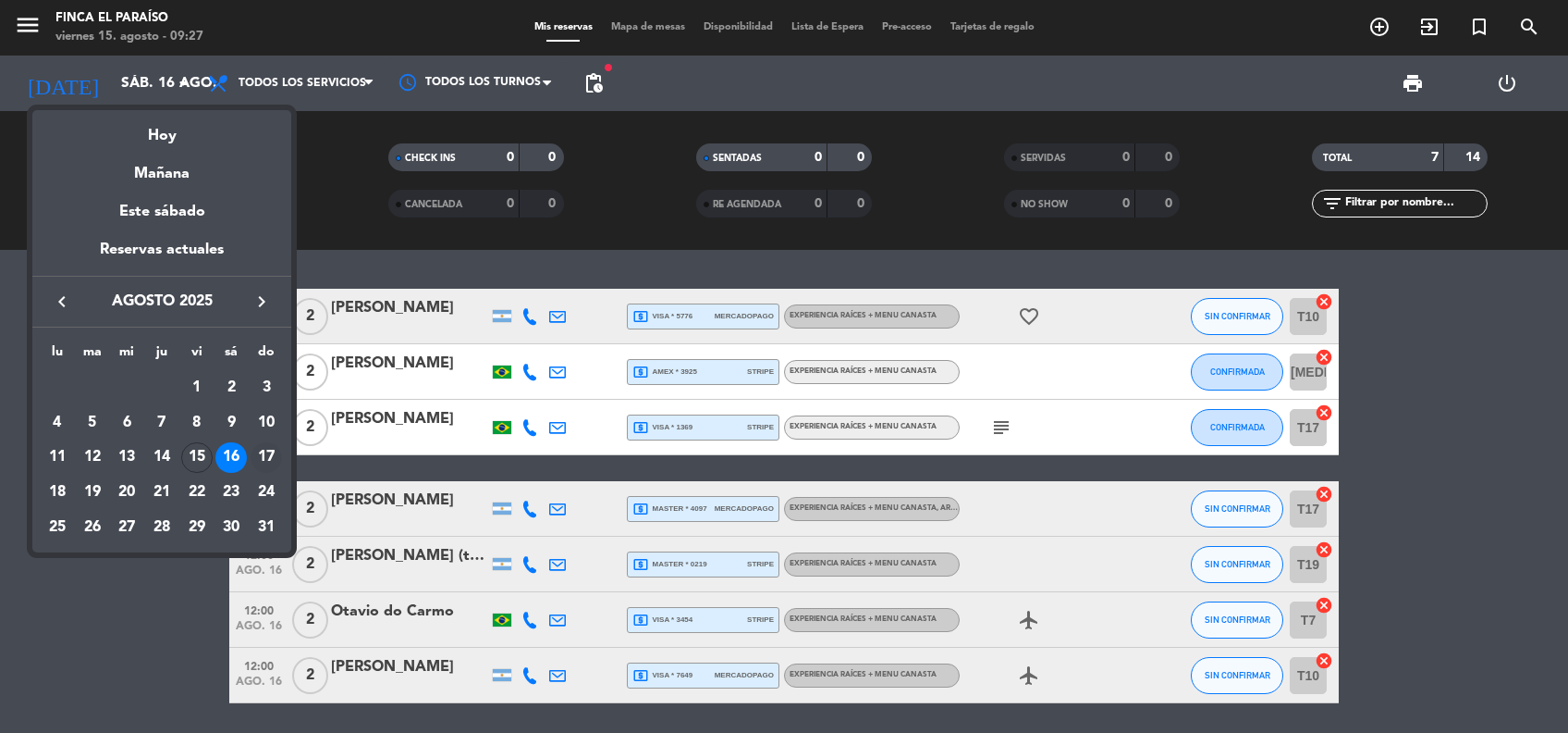
click at [273, 451] on div "17" at bounding box center [265, 457] width 31 height 31
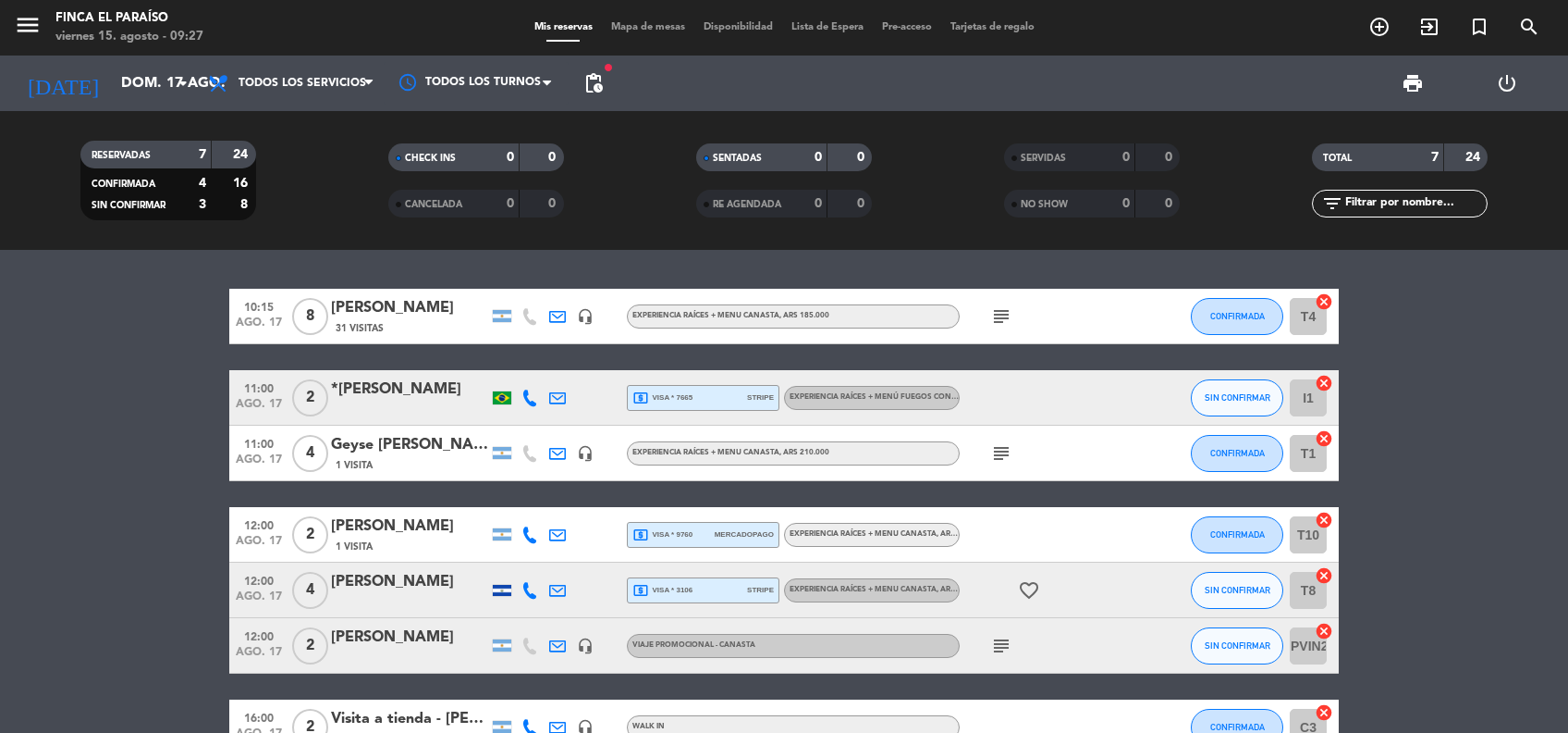
click at [1006, 319] on icon "subject" at bounding box center [1001, 317] width 22 height 22
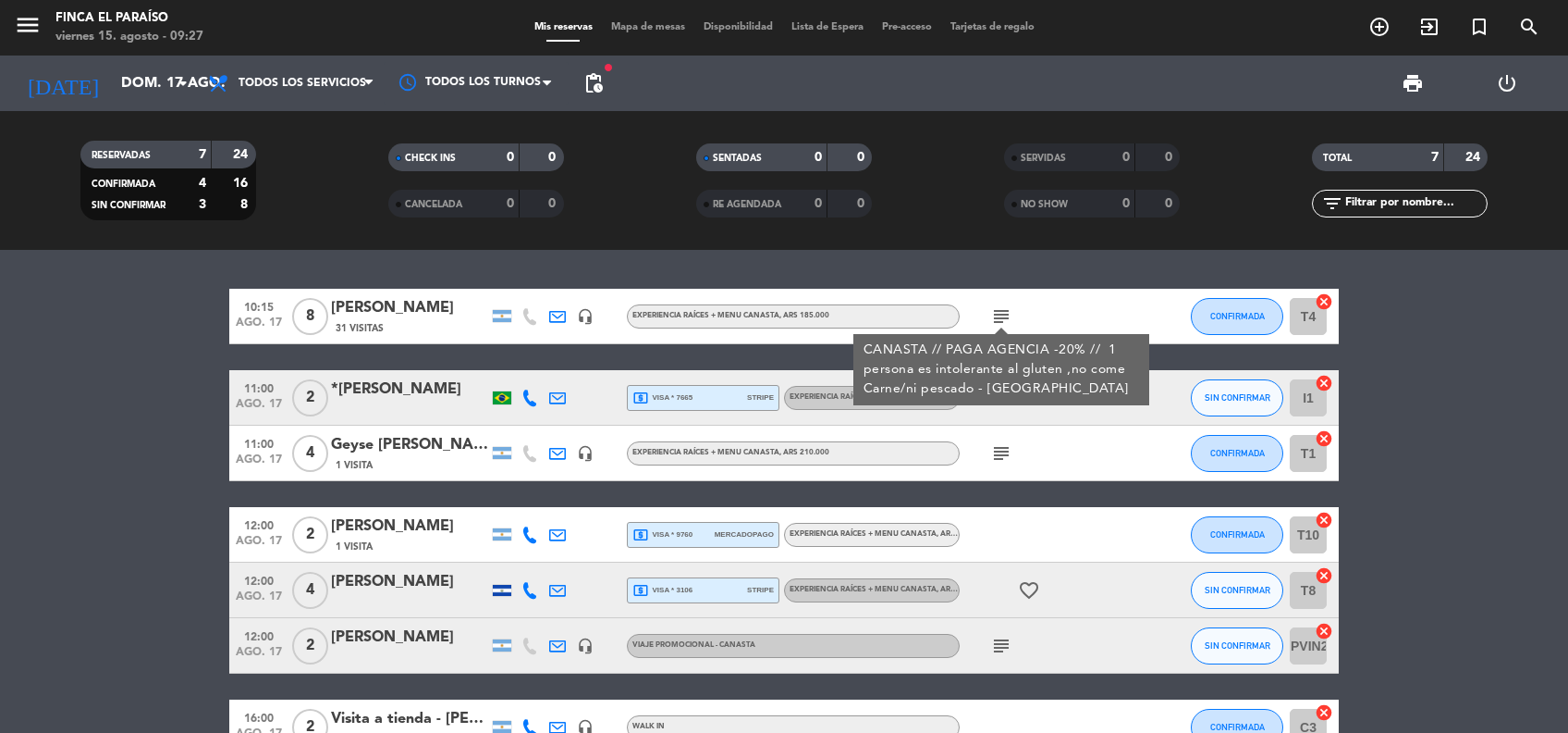
click at [169, 360] on bookings-row "10:15 [DATE] 8 [PERSON_NAME] 31 Visitas headset_mic EXPERIENCIA RAÍCES + MENU C…" at bounding box center [784, 521] width 1568 height 466
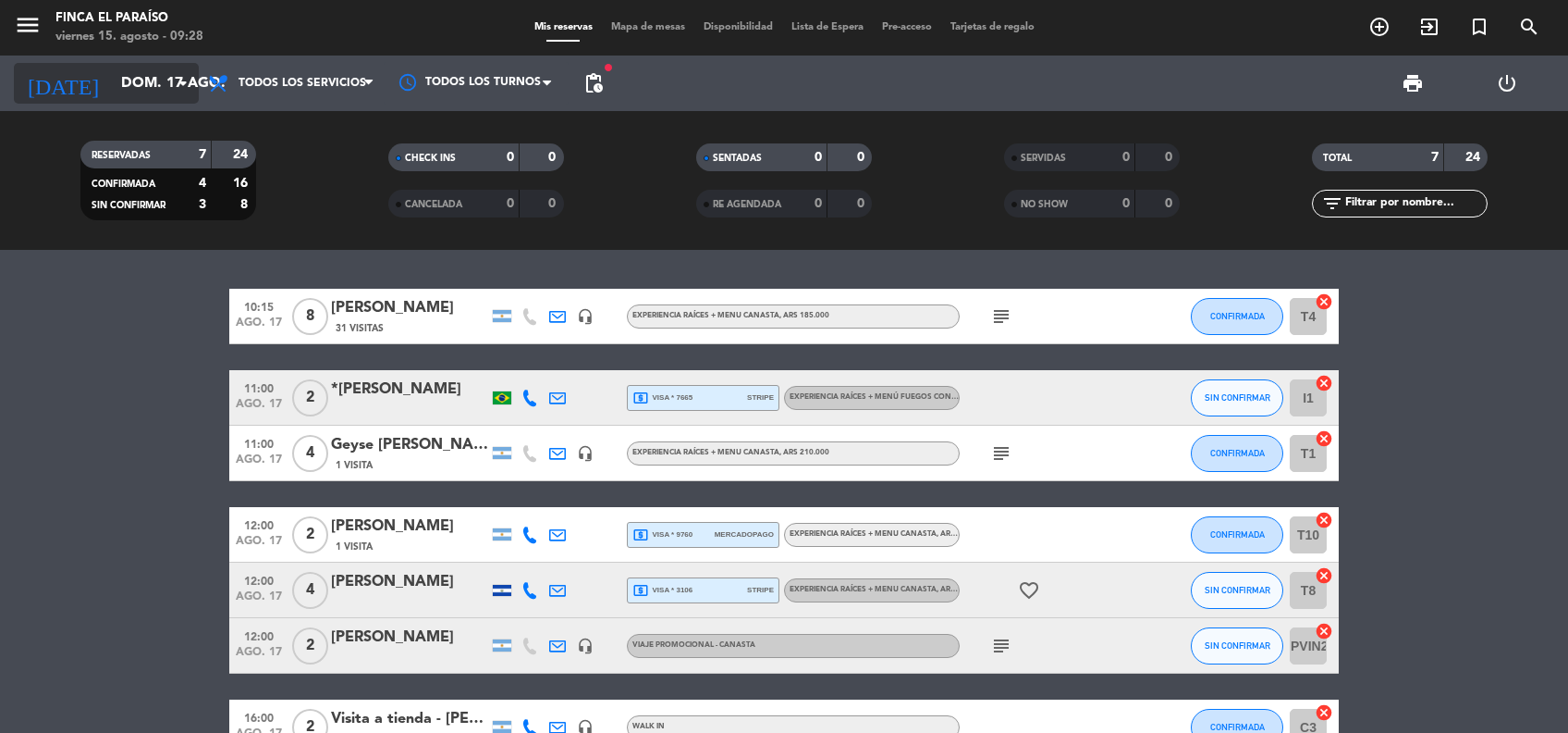
click at [117, 75] on input "dom. 17 ago." at bounding box center [209, 84] width 195 height 36
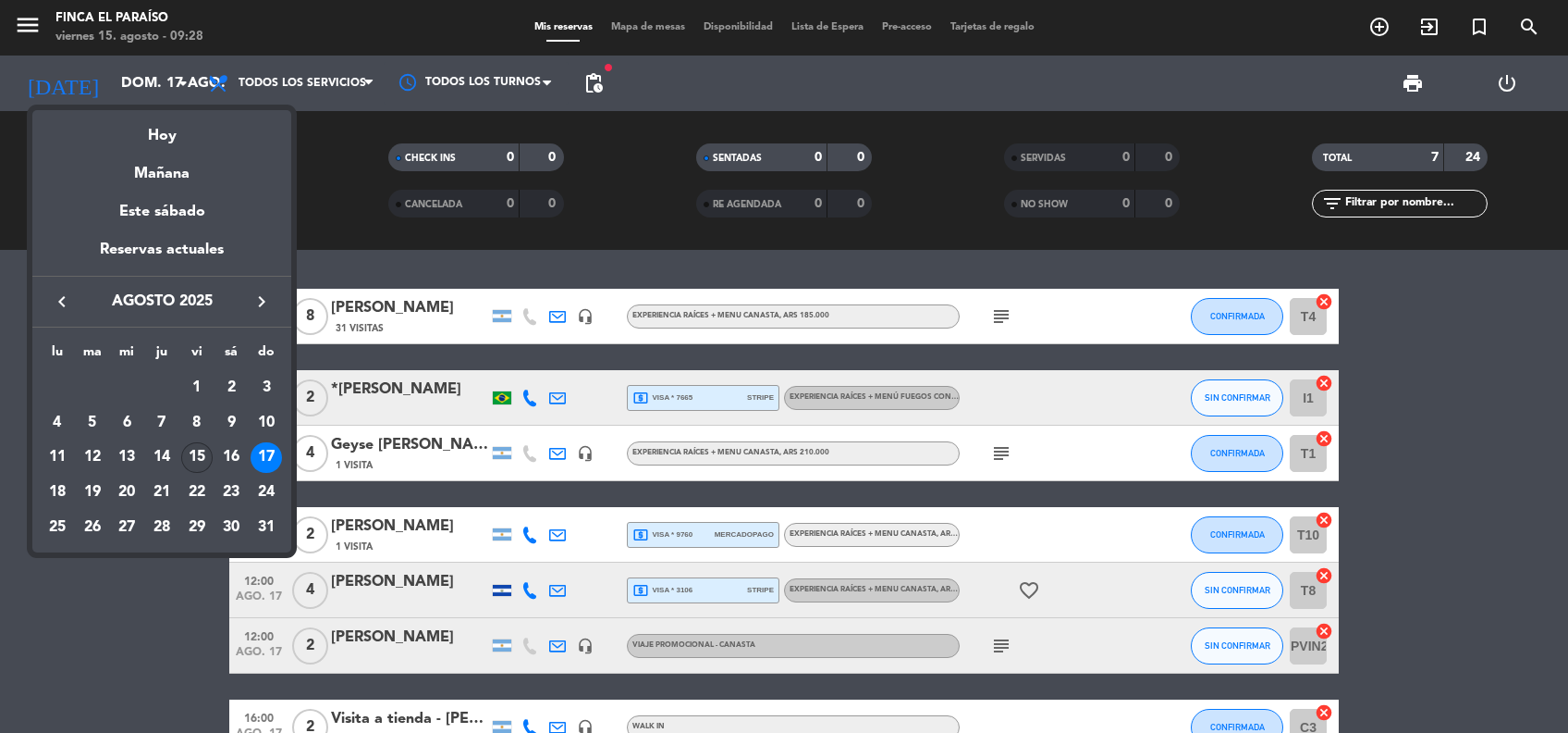
click at [190, 463] on div "15" at bounding box center [197, 457] width 31 height 31
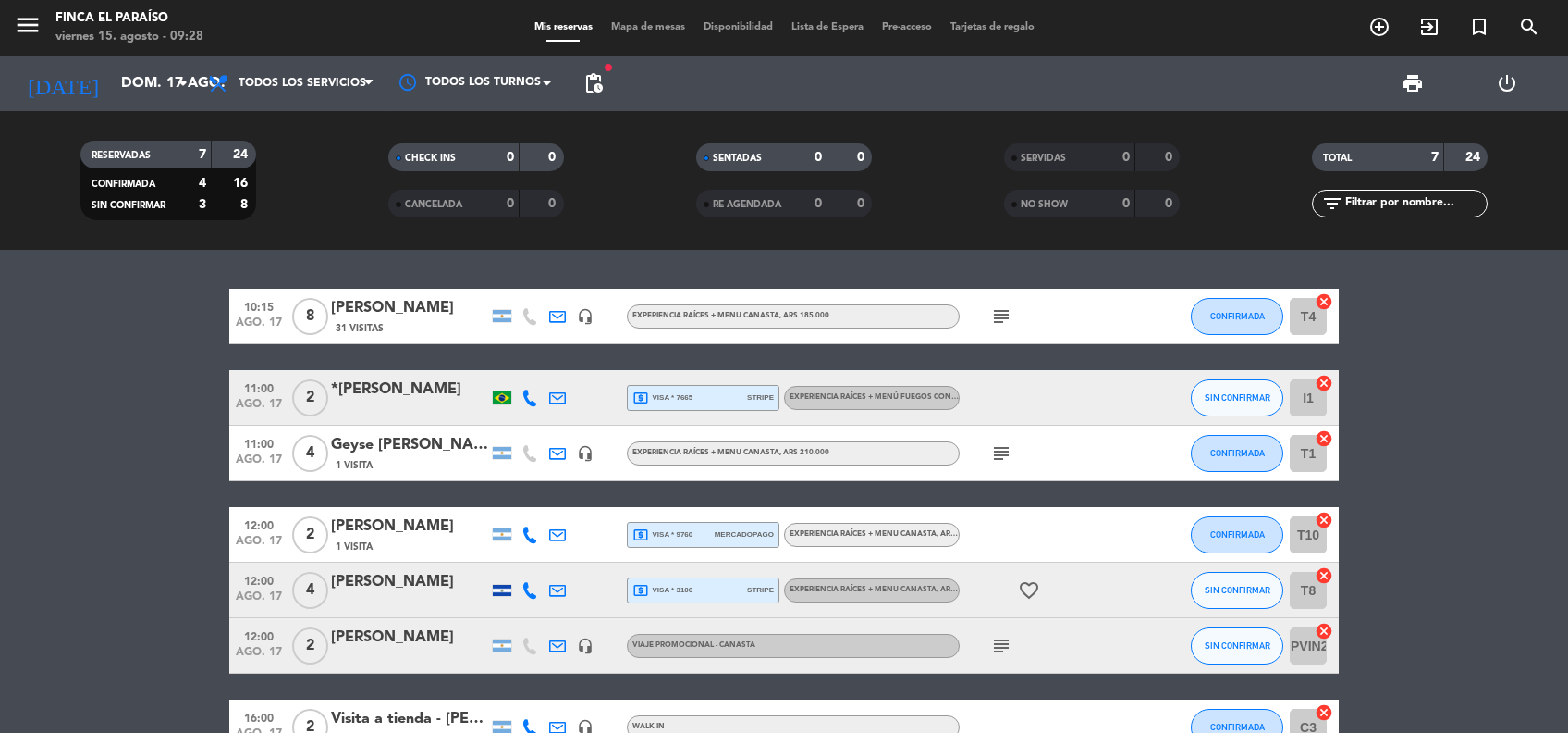
type input "vie. 15 ago."
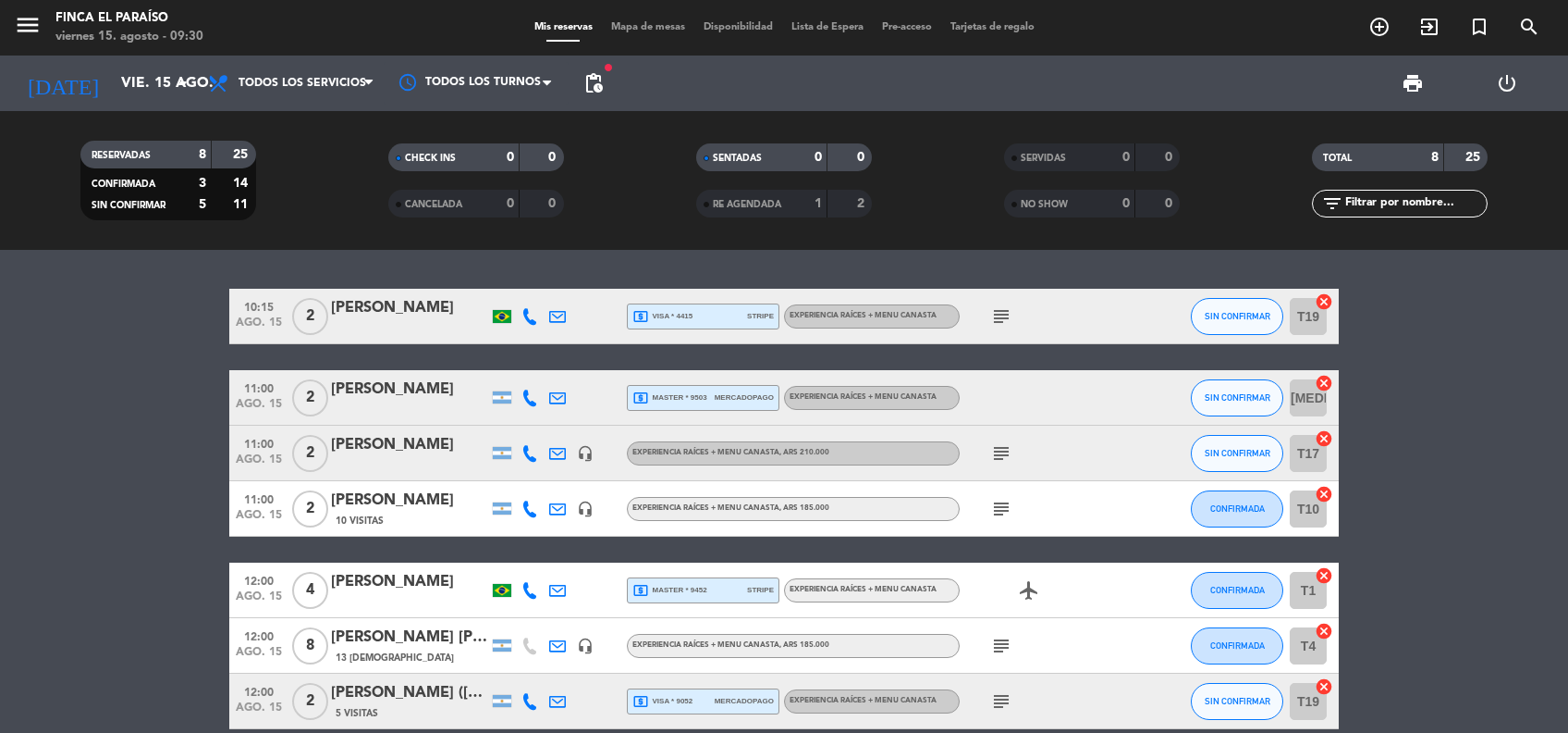
click at [158, 494] on bookings-row "10:15 [DATE] 2 [PERSON_NAME] local_atm visa * 4415 stripe EXPERIENCIA RAÍCES + …" at bounding box center [784, 549] width 1568 height 521
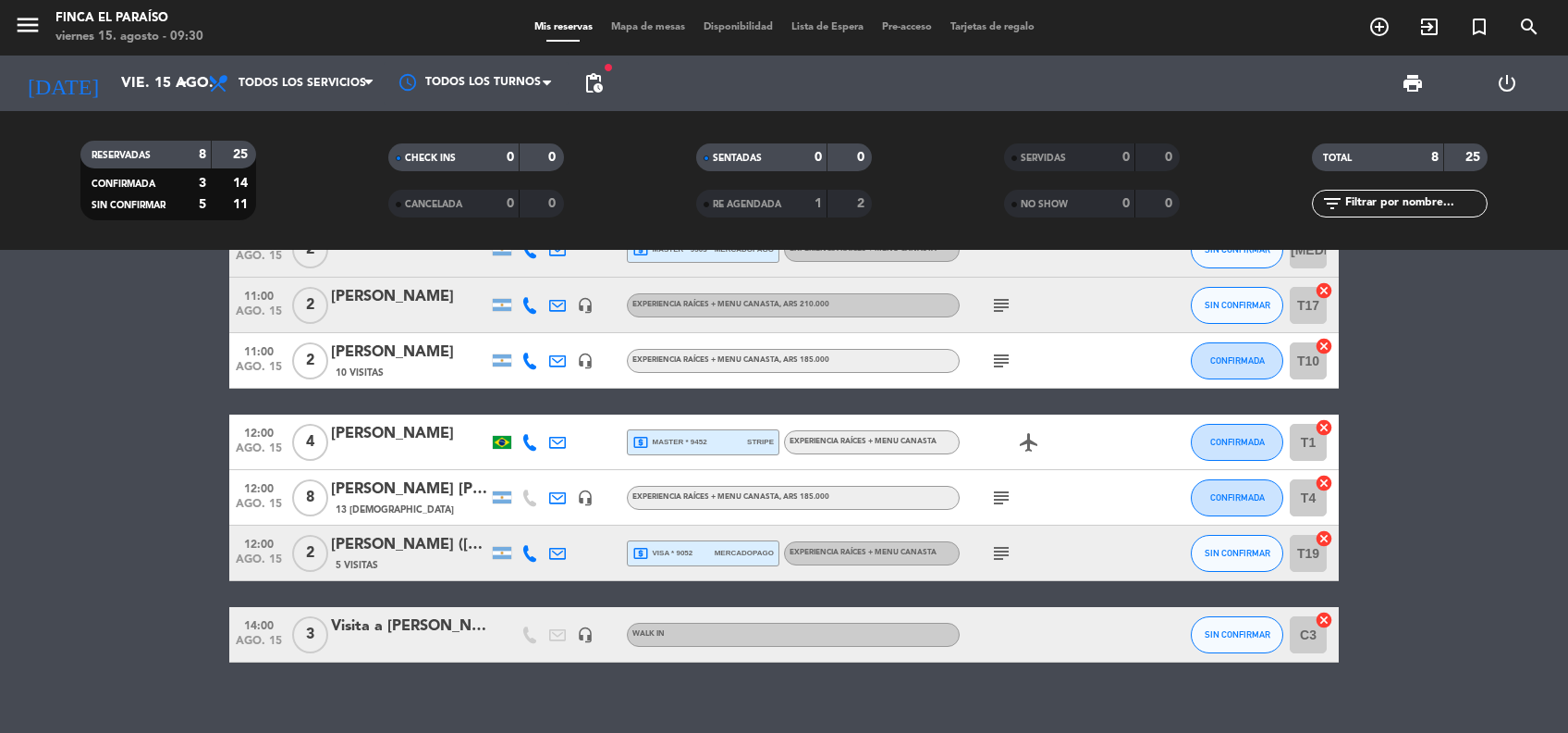
scroll to position [170, 0]
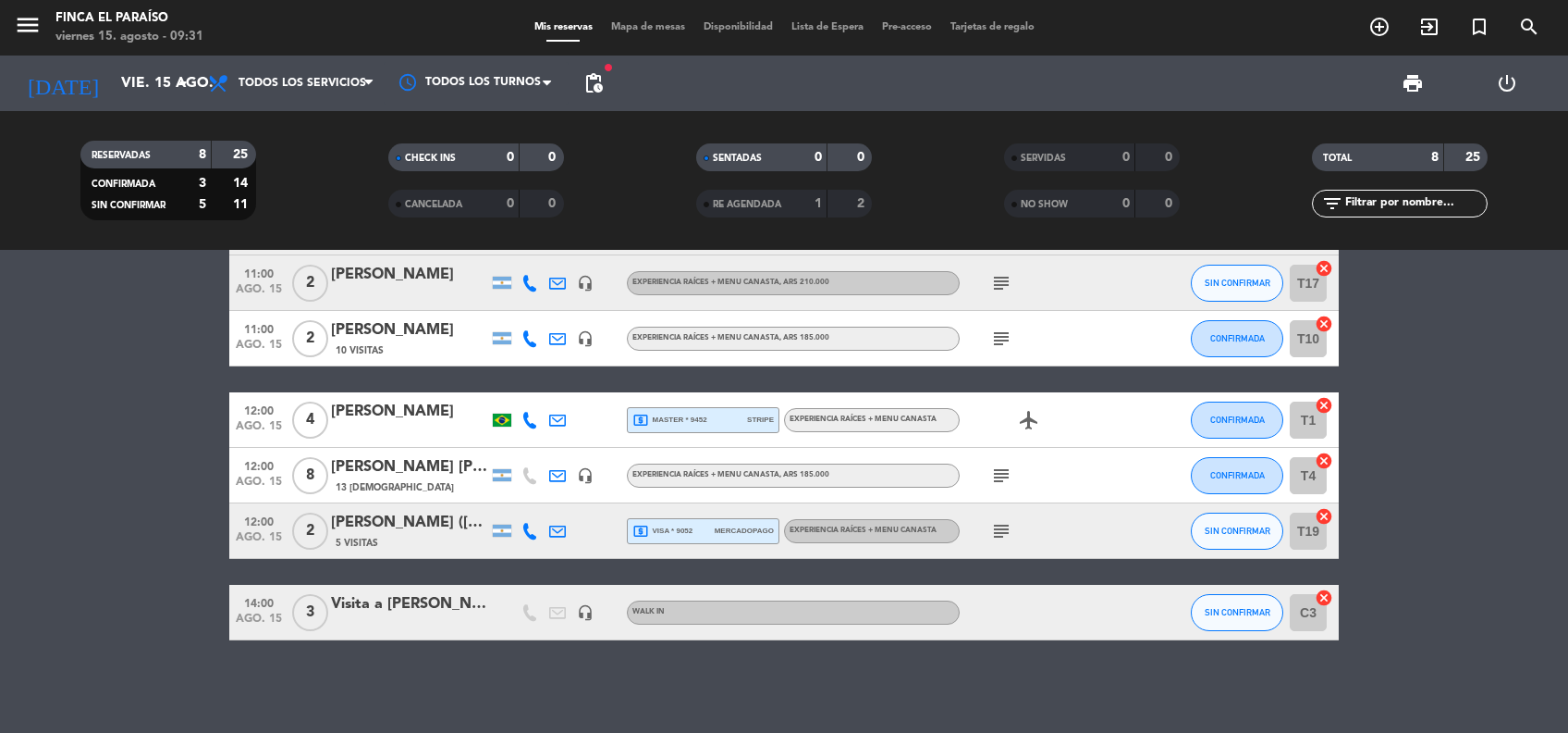
click at [1009, 476] on icon "subject" at bounding box center [1001, 475] width 22 height 22
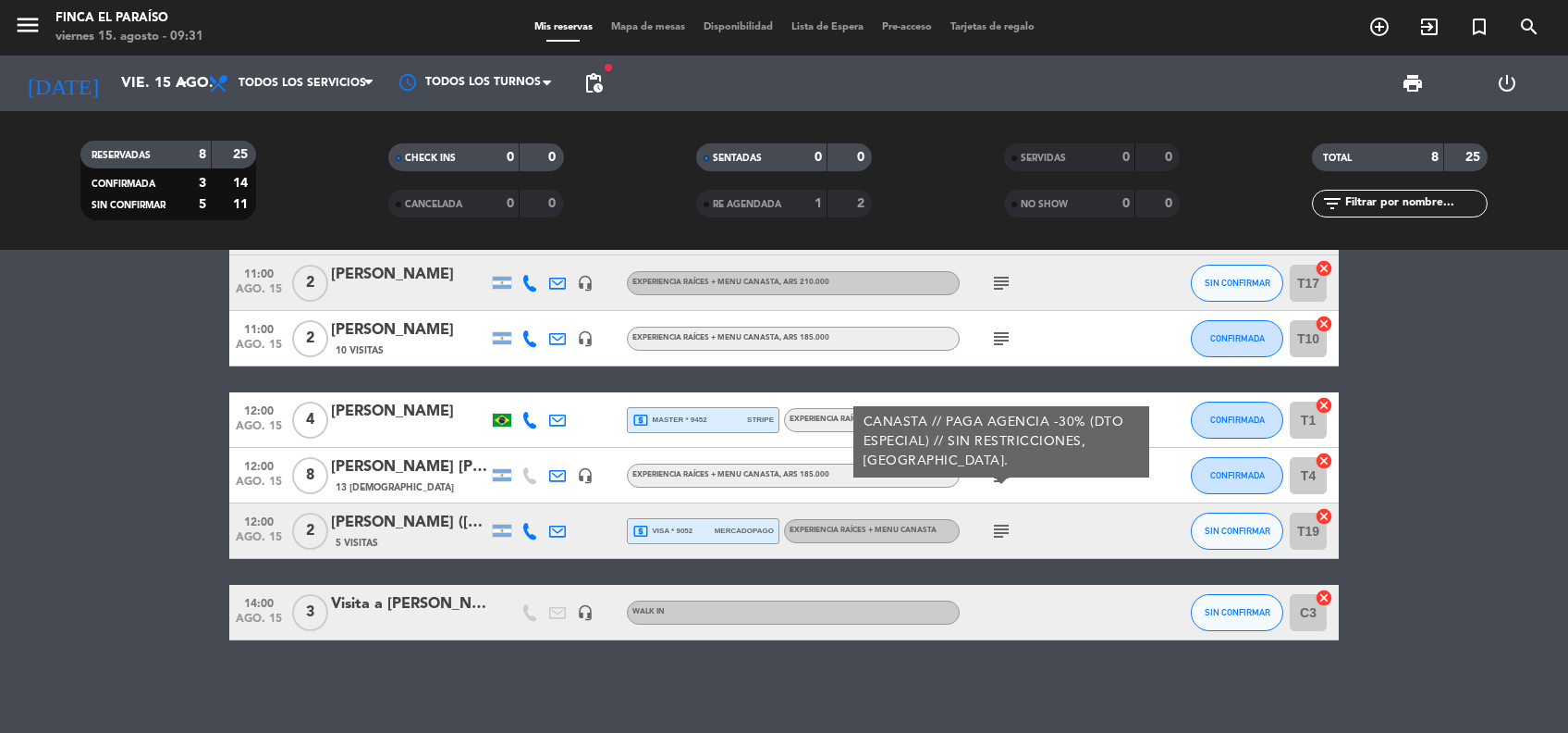
click at [1067, 495] on div "subject CANASTA // PAGA AGENCIA -30% (DTO ESPECIAL) // SIN RESTRICCIONES, [GEOG…" at bounding box center [1042, 474] width 167 height 55
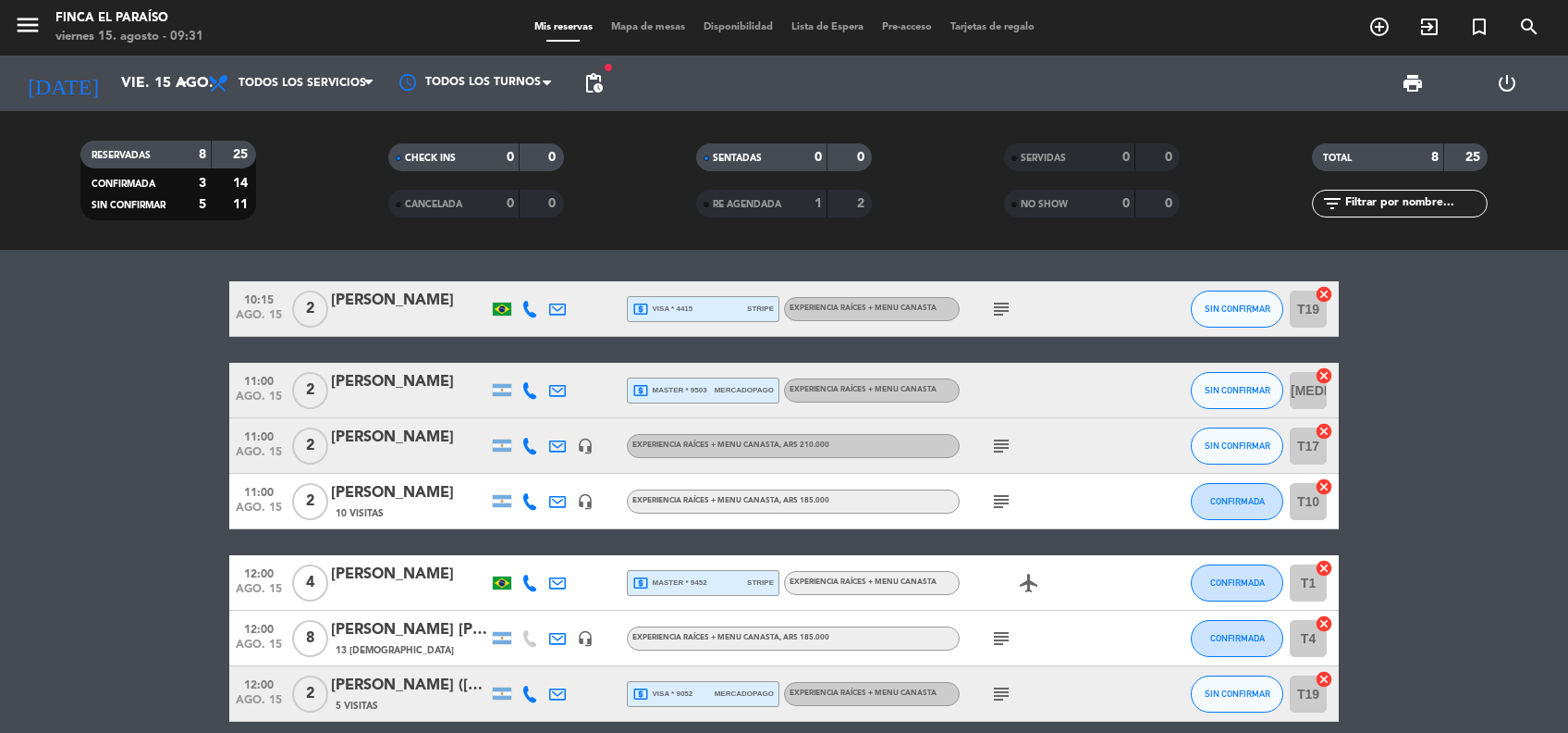
scroll to position [0, 0]
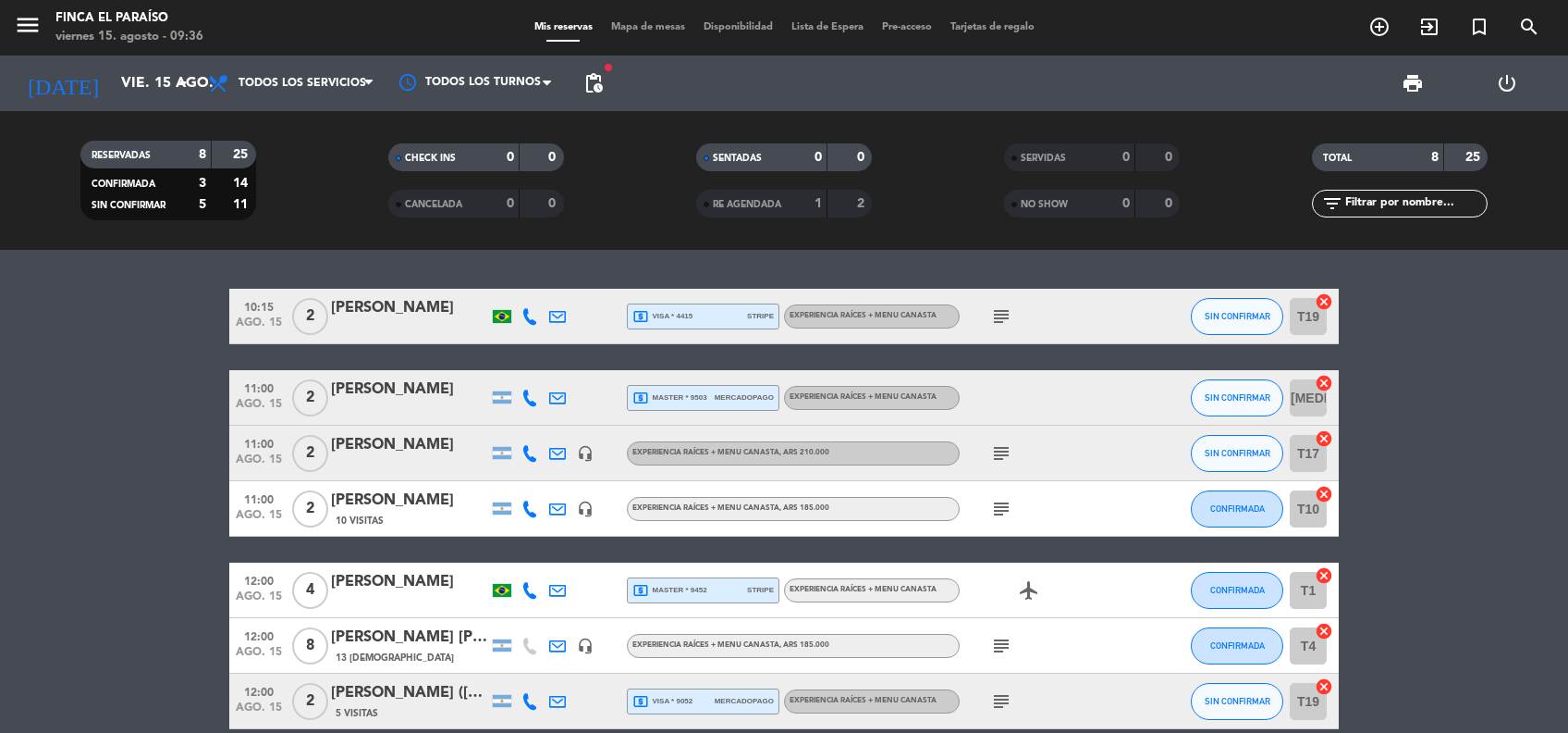
click at [1142, 414] on div at bounding box center [1151, 396] width 50 height 55
